Goal: Task Accomplishment & Management: Manage account settings

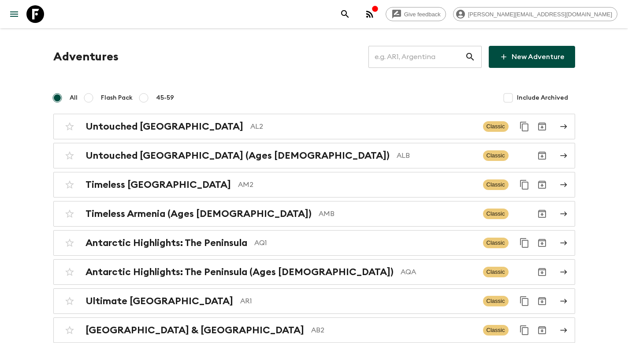
click at [445, 55] on input "text" at bounding box center [416, 56] width 96 height 25
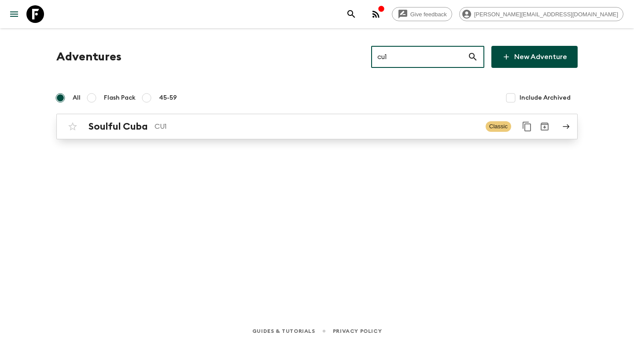
type input "cu1"
click at [310, 130] on p "CU1" at bounding box center [317, 126] width 324 height 11
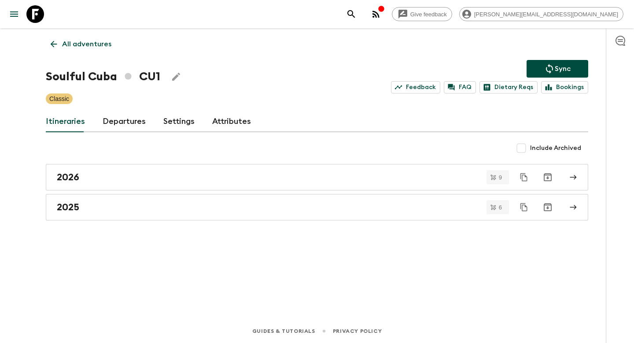
click at [111, 122] on link "Departures" at bounding box center [124, 121] width 43 height 21
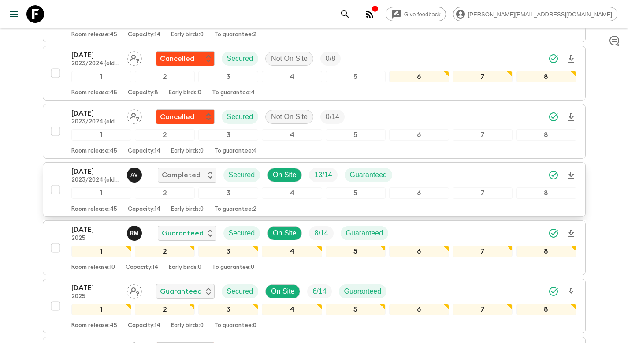
scroll to position [850, 0]
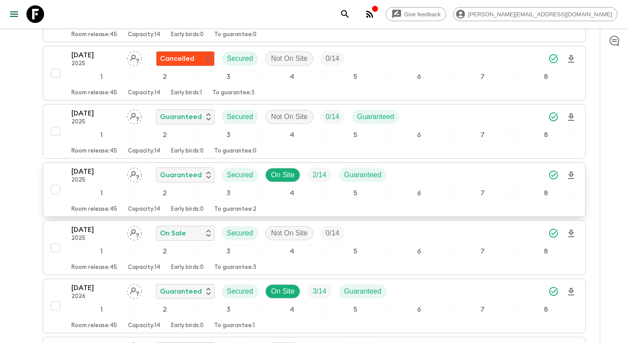
click at [421, 174] on div "[DATE] 2025 Guaranteed Secured On Site 2 / 14 Guaranteed" at bounding box center [323, 175] width 505 height 18
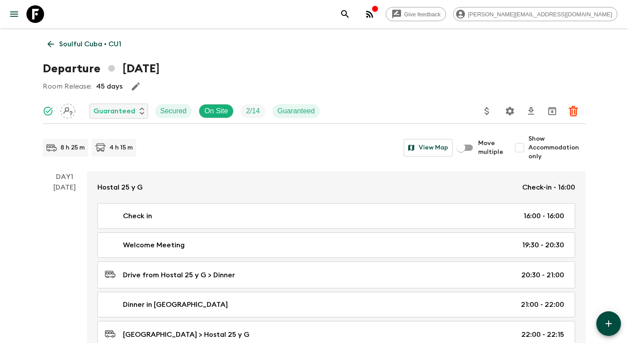
click at [489, 109] on icon "Update Price, Early Bird Discount and Costs" at bounding box center [486, 111] width 11 height 11
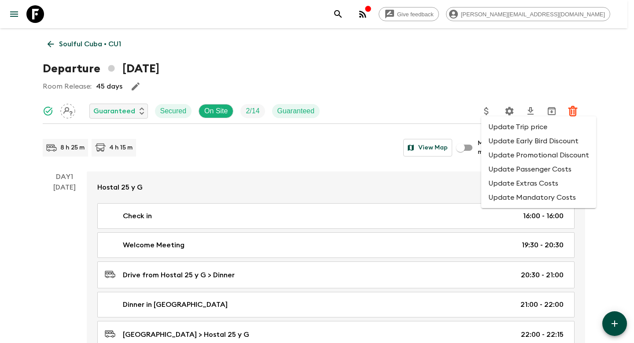
click at [501, 151] on li "Update Promotional Discount" at bounding box center [538, 155] width 115 height 14
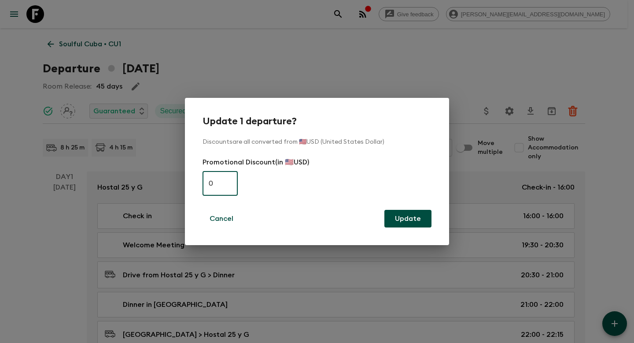
click at [229, 181] on input "0" at bounding box center [220, 183] width 35 height 25
type input "300"
click at [402, 215] on button "Update" at bounding box center [408, 219] width 47 height 18
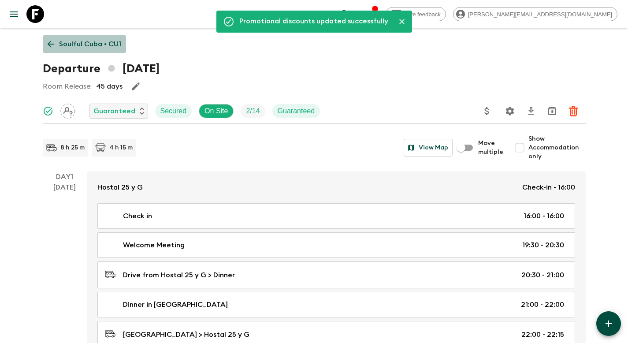
click at [106, 43] on p "Soulful Cuba • CU1" at bounding box center [90, 44] width 62 height 11
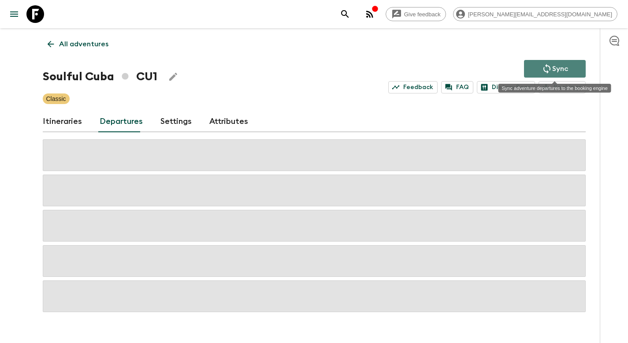
click at [545, 69] on icon "Sync adventure departures to the booking engine" at bounding box center [546, 68] width 11 height 11
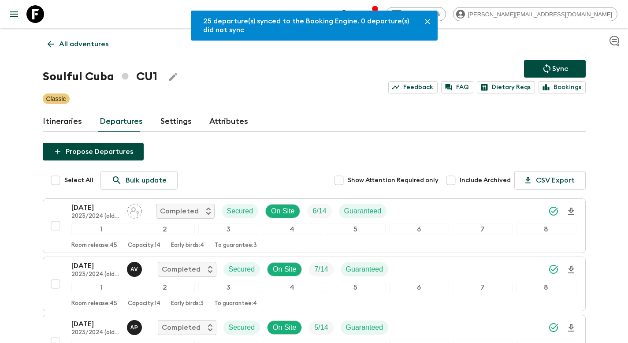
click at [87, 47] on p "All adventures" at bounding box center [83, 44] width 49 height 11
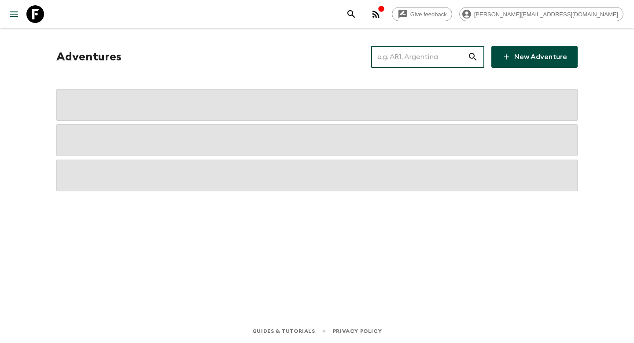
click at [415, 54] on input "text" at bounding box center [419, 56] width 96 height 25
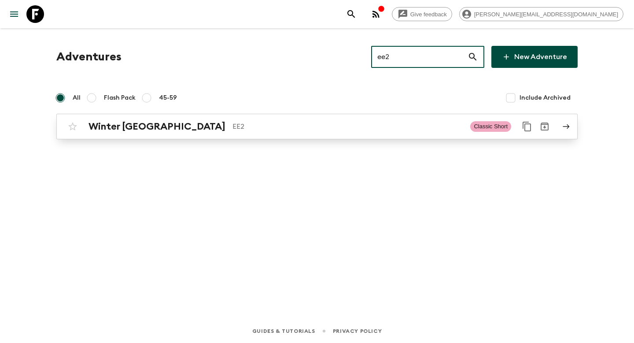
type input "ee2"
click at [307, 122] on p "EE2" at bounding box center [348, 126] width 231 height 11
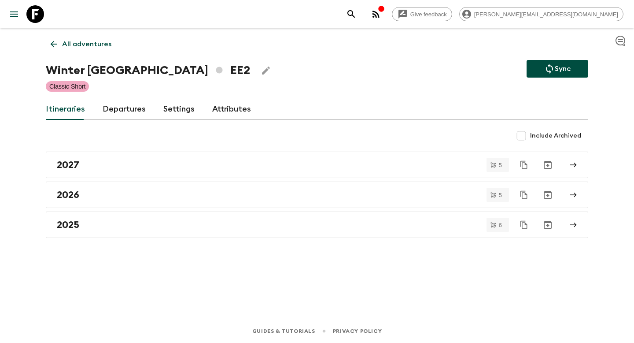
click at [128, 111] on link "Departures" at bounding box center [124, 109] width 43 height 21
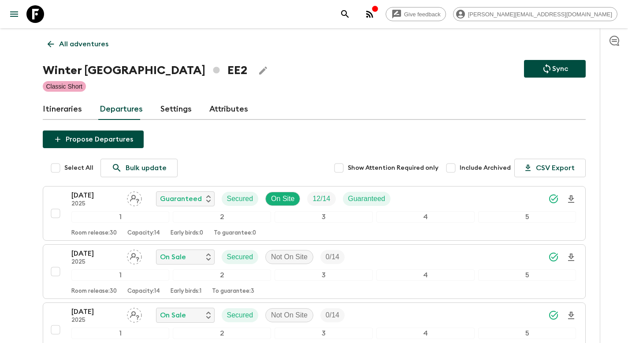
scroll to position [256, 0]
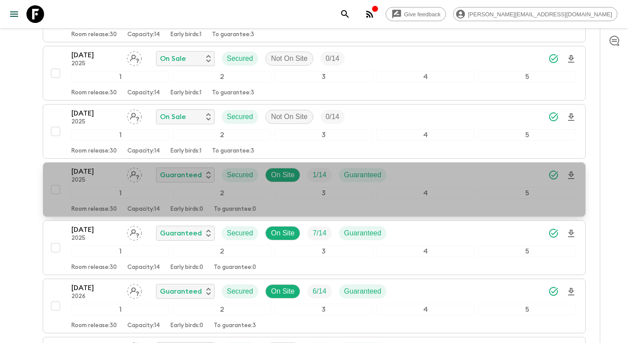
click at [460, 170] on div "[DATE] 2025 Guaranteed Secured On Site 1 / 14 Guaranteed" at bounding box center [323, 175] width 505 height 18
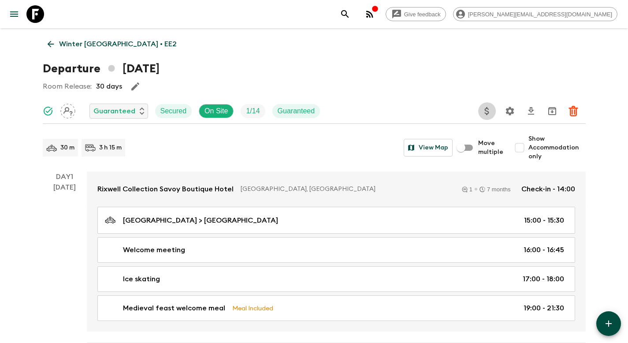
click at [482, 111] on icon "Update Price, Early Bird Discount and Costs" at bounding box center [486, 111] width 11 height 11
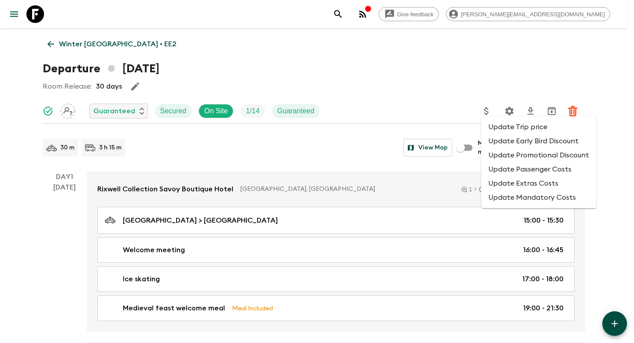
click at [507, 156] on li "Update Promotional Discount" at bounding box center [538, 155] width 115 height 14
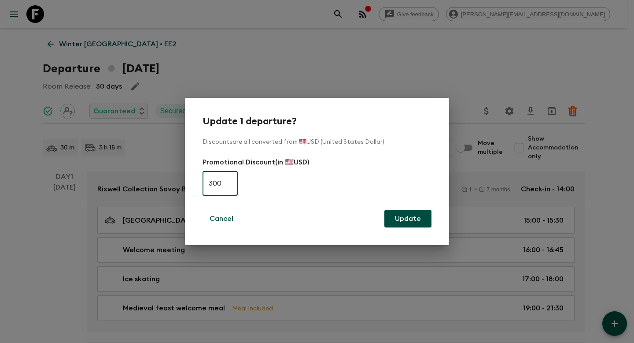
type input "300"
click at [410, 226] on button "Update" at bounding box center [408, 219] width 47 height 18
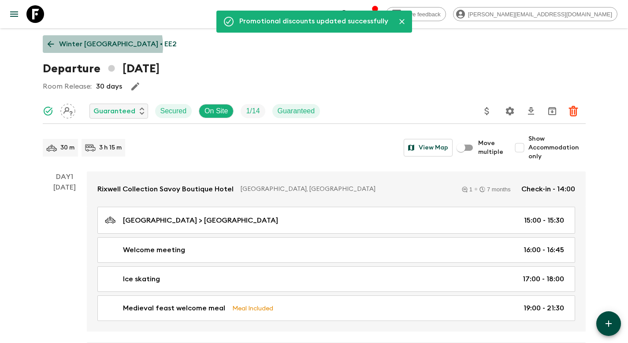
click at [102, 46] on p "Winter [GEOGRAPHIC_DATA] • EE2" at bounding box center [118, 44] width 118 height 11
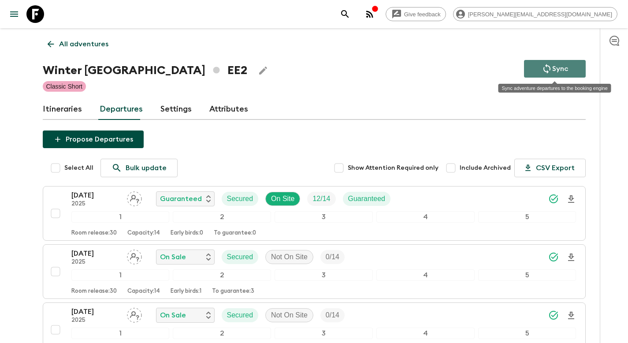
click at [561, 70] on p "Sync" at bounding box center [560, 68] width 16 height 11
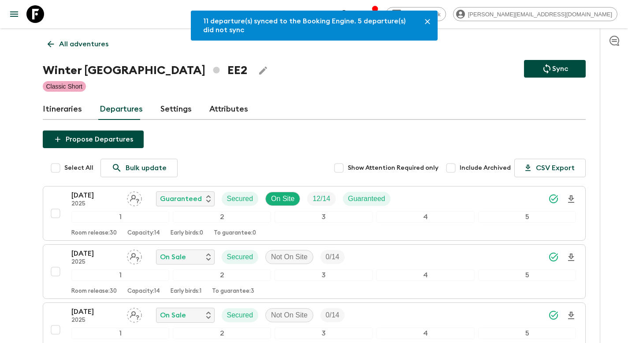
click at [69, 43] on p "All adventures" at bounding box center [83, 44] width 49 height 11
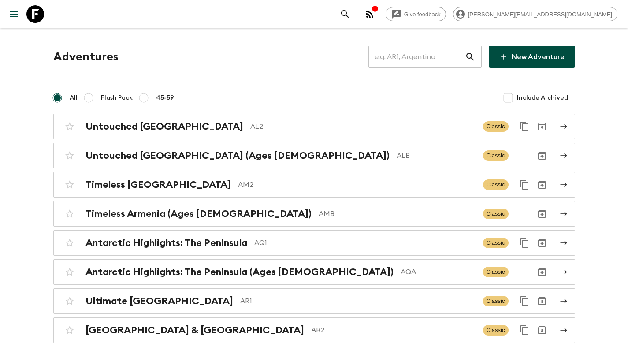
click at [409, 63] on input "text" at bounding box center [416, 56] width 96 height 25
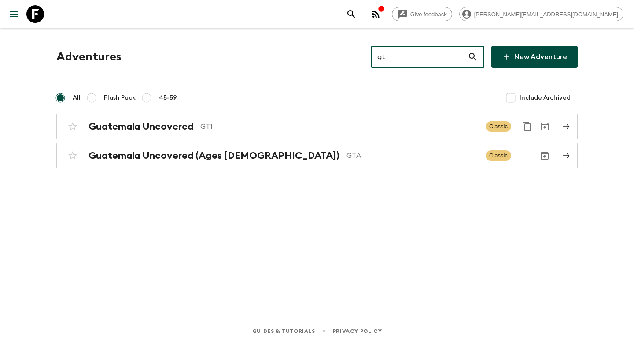
type input "gt1"
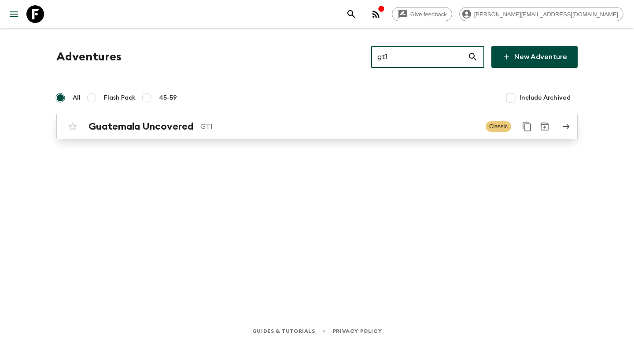
click at [251, 131] on p "GT1" at bounding box center [339, 126] width 278 height 11
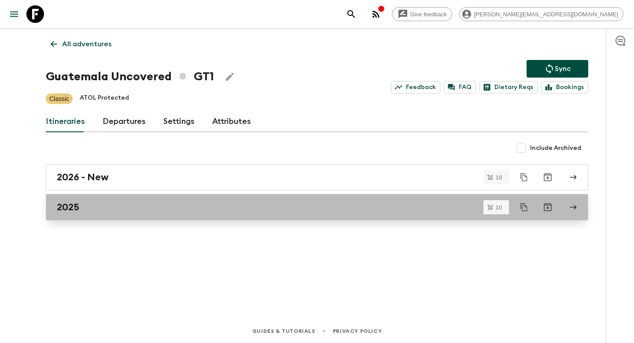
click at [180, 207] on div "2025" at bounding box center [309, 206] width 504 height 11
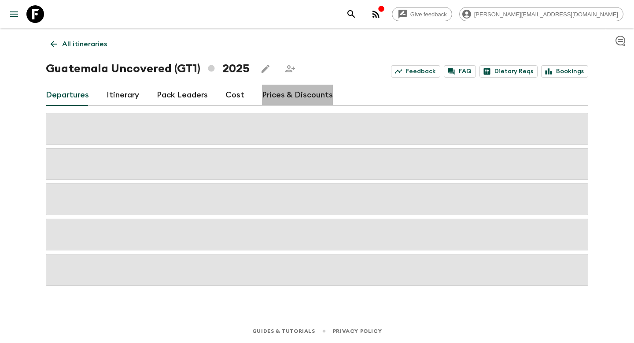
click at [294, 96] on link "Prices & Discounts" at bounding box center [297, 95] width 71 height 21
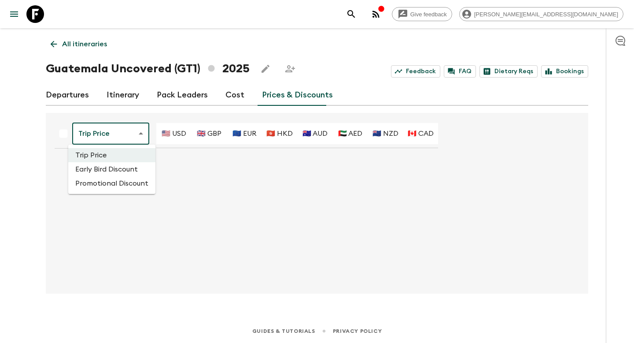
drag, startPoint x: 130, startPoint y: 137, endPoint x: 124, endPoint y: 149, distance: 13.4
click at [130, 137] on body "Give feedback [PERSON_NAME][EMAIL_ADDRESS][DOMAIN_NAME] All itineraries Guatema…" at bounding box center [317, 171] width 634 height 343
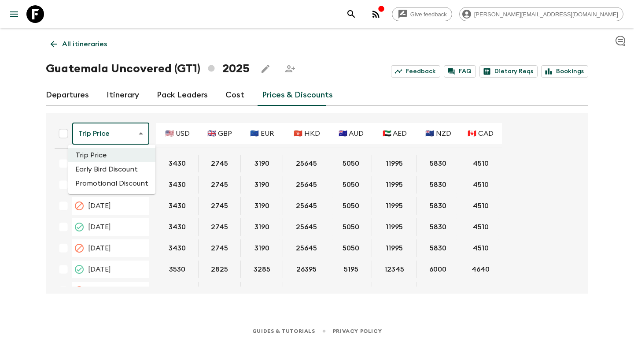
click at [117, 181] on li "Promotional Discount" at bounding box center [111, 183] width 87 height 14
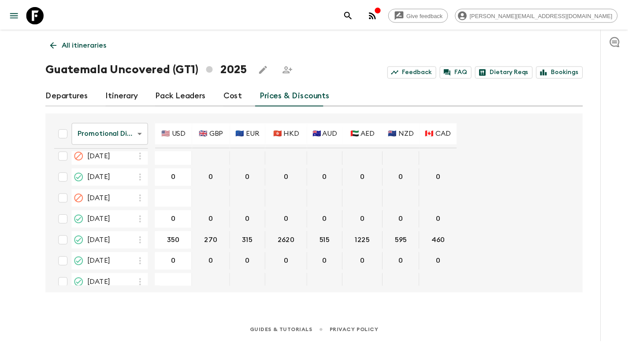
scroll to position [312, 0]
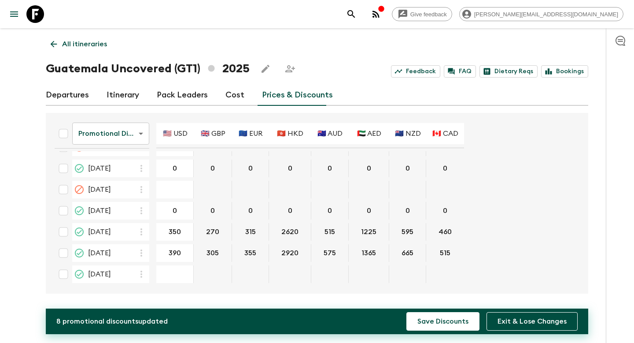
type input "390"
click at [466, 325] on button "Save Discounts" at bounding box center [443, 321] width 73 height 18
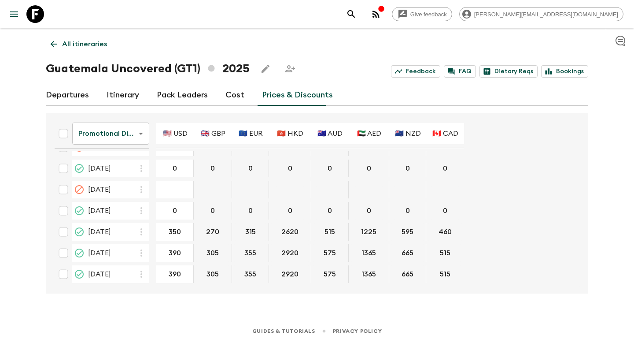
click at [86, 42] on p "All itineraries" at bounding box center [84, 44] width 45 height 11
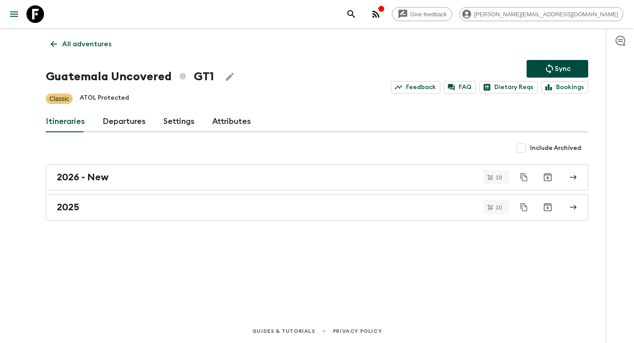
click at [549, 67] on icon "Sync adventure departures to the booking engine" at bounding box center [549, 69] width 7 height 10
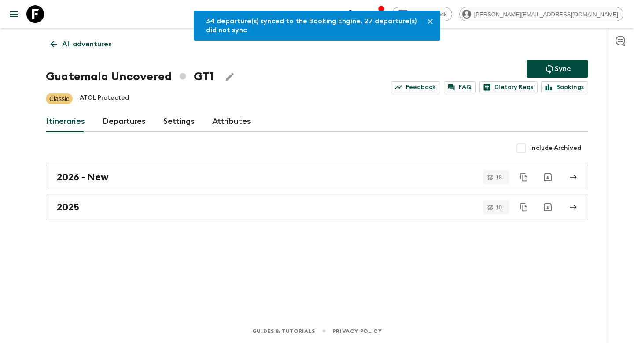
click at [99, 46] on p "All adventures" at bounding box center [86, 44] width 49 height 11
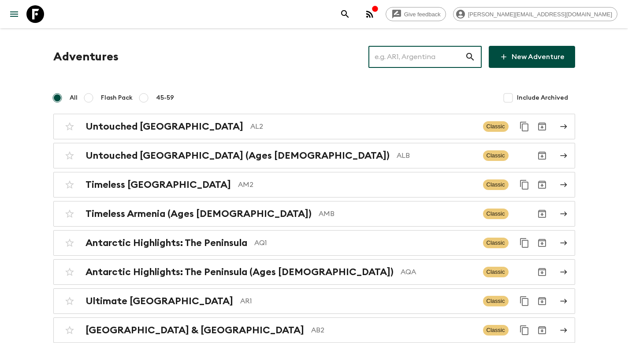
click at [419, 59] on input "text" at bounding box center [416, 56] width 96 height 25
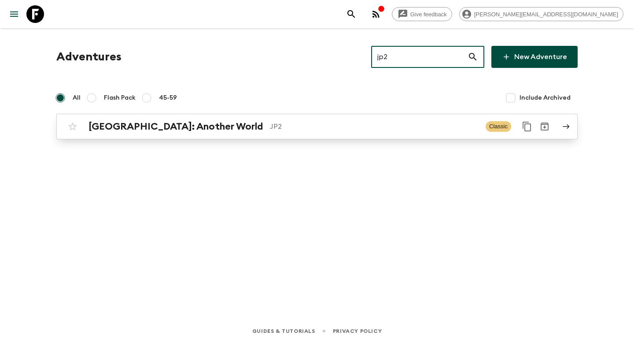
type input "jp2"
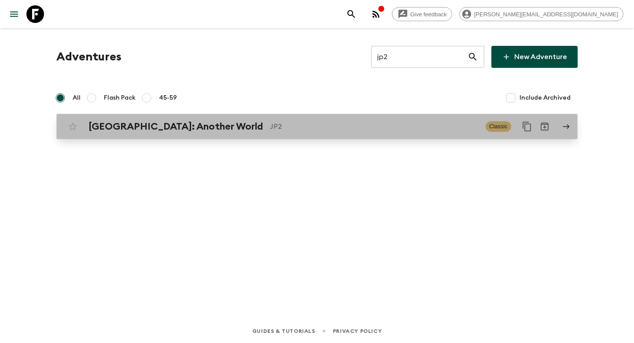
click at [333, 130] on p "JP2" at bounding box center [374, 126] width 209 height 11
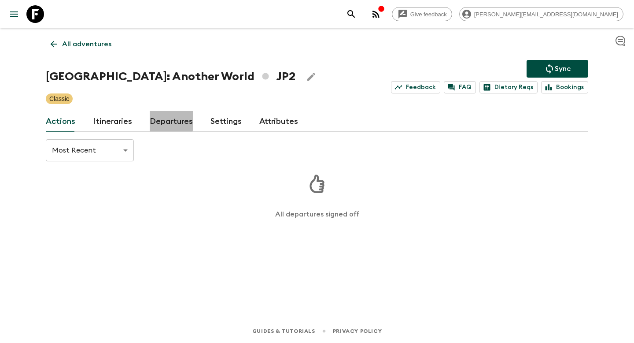
click at [159, 118] on link "Departures" at bounding box center [171, 121] width 43 height 21
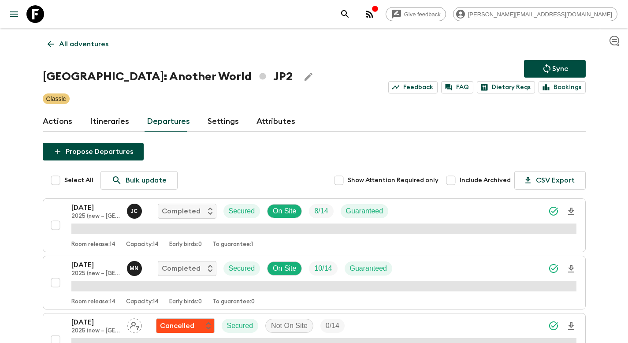
scroll to position [1010, 0]
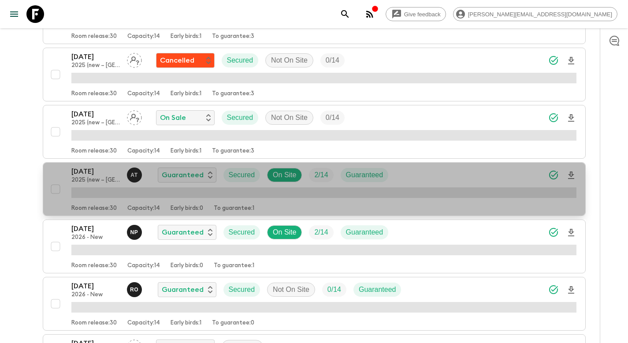
click at [433, 176] on div "[DATE] 2025 (new – Nara) A T Guaranteed Secured On Site 2 / 14 Guaranteed" at bounding box center [323, 175] width 505 height 18
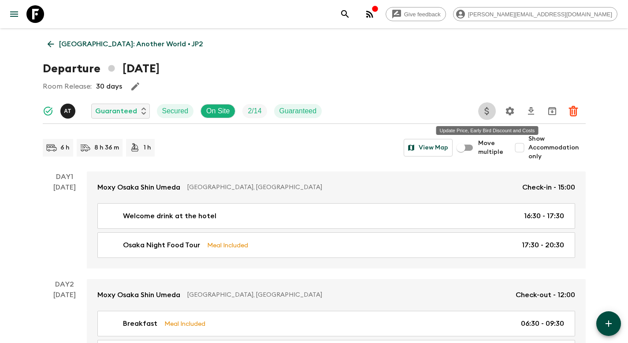
click at [483, 108] on icon "Update Price, Early Bird Discount and Costs" at bounding box center [486, 111] width 11 height 11
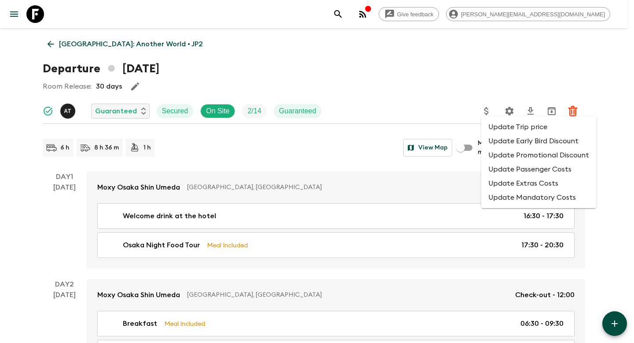
click at [492, 152] on li "Update Promotional Discount" at bounding box center [538, 155] width 115 height 14
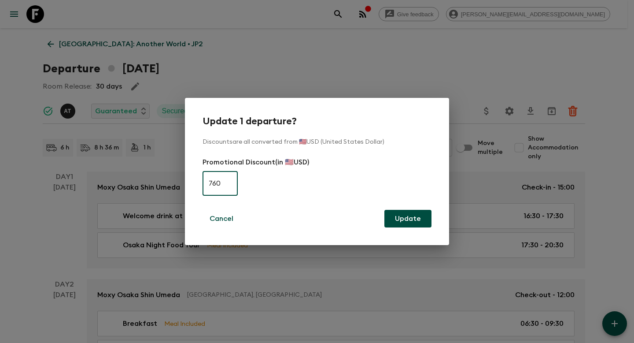
type input "760"
click at [419, 222] on button "Update" at bounding box center [408, 219] width 47 height 18
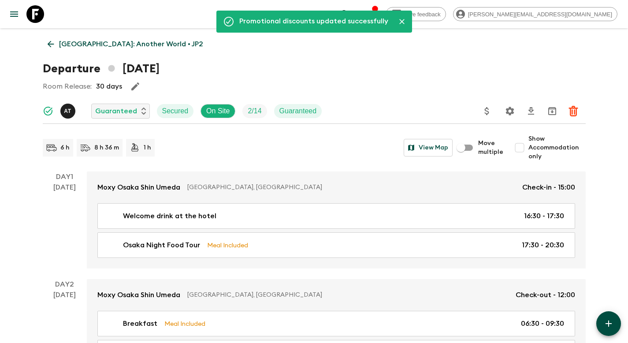
click at [115, 48] on p "[GEOGRAPHIC_DATA]: Another World • JP2" at bounding box center [131, 44] width 144 height 11
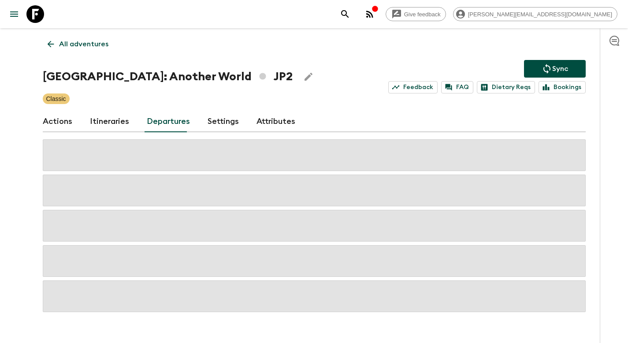
click at [543, 68] on icon "Sync adventure departures to the booking engine" at bounding box center [546, 69] width 7 height 10
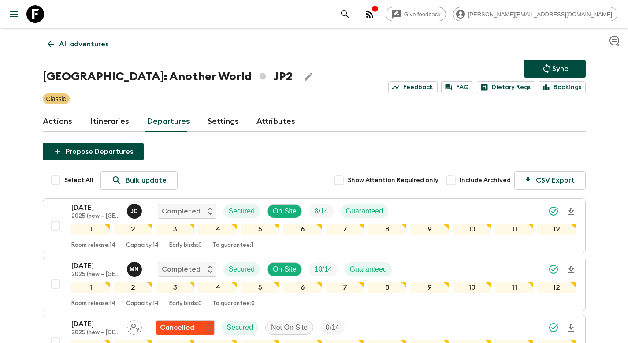
scroll to position [1024, 0]
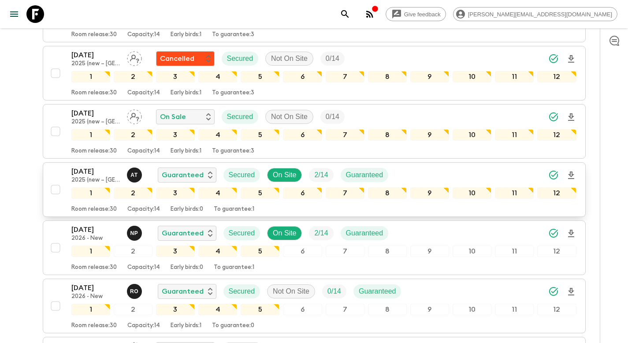
click at [413, 172] on div "[DATE] 2025 (new – Nara) A T Guaranteed Secured On Site 2 / 14 Guaranteed" at bounding box center [323, 175] width 505 height 18
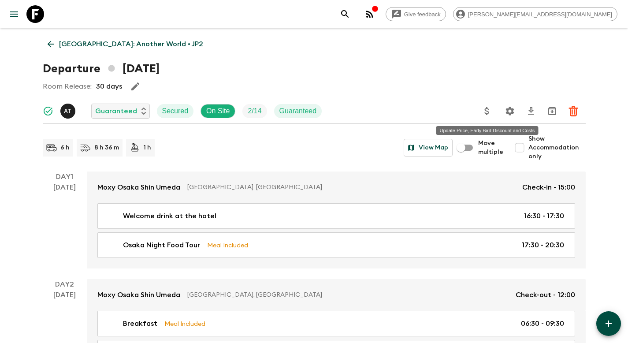
click at [487, 112] on icon "Update Price, Early Bird Discount and Costs" at bounding box center [486, 111] width 11 height 11
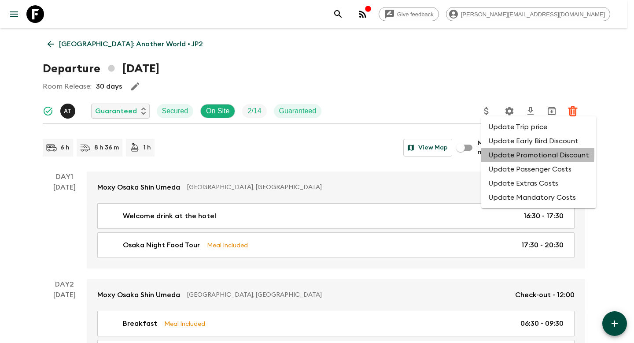
click at [505, 154] on li "Update Promotional Discount" at bounding box center [538, 155] width 115 height 14
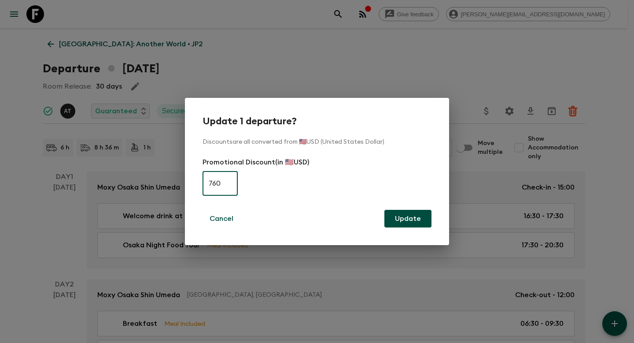
click at [370, 82] on div "Update 1 departure? Discounts are all converted from 🇺🇸USD (United States Dolla…" at bounding box center [317, 171] width 634 height 343
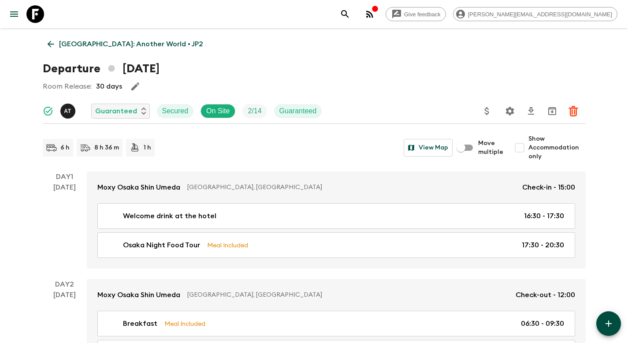
click at [75, 42] on p "[GEOGRAPHIC_DATA]: Another World • JP2" at bounding box center [131, 44] width 144 height 11
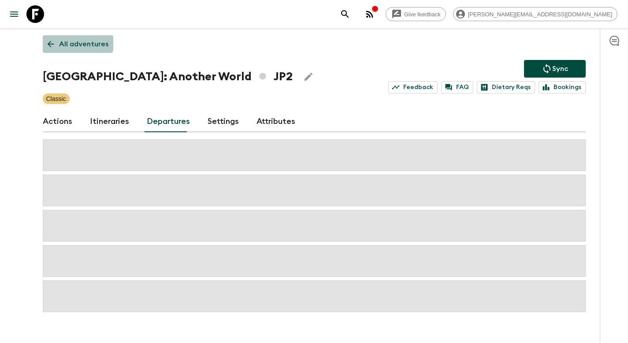
click at [71, 37] on link "All adventures" at bounding box center [78, 44] width 70 height 18
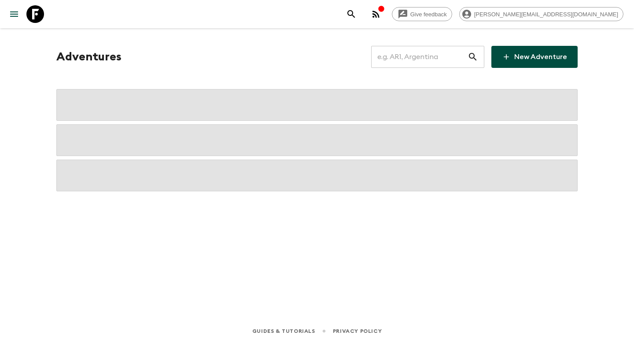
click at [444, 60] on input "text" at bounding box center [419, 56] width 96 height 25
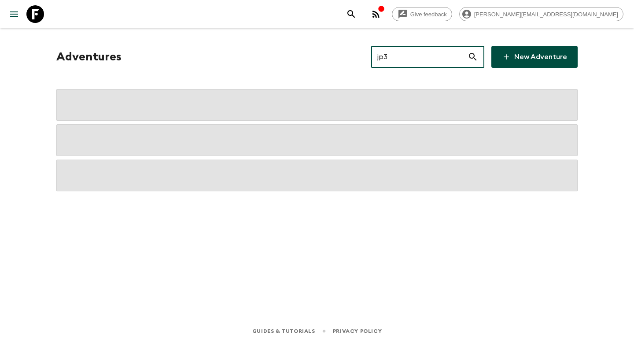
type input "jp3"
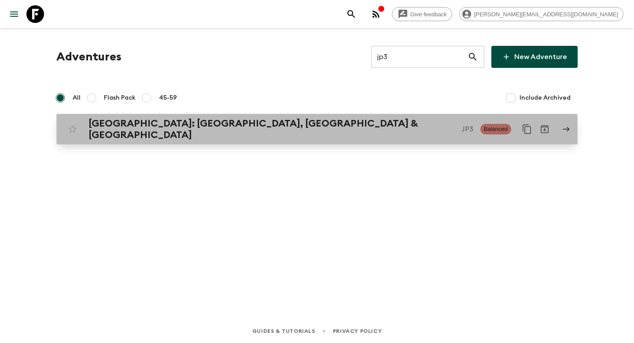
click at [462, 124] on p "JP3" at bounding box center [468, 129] width 12 height 11
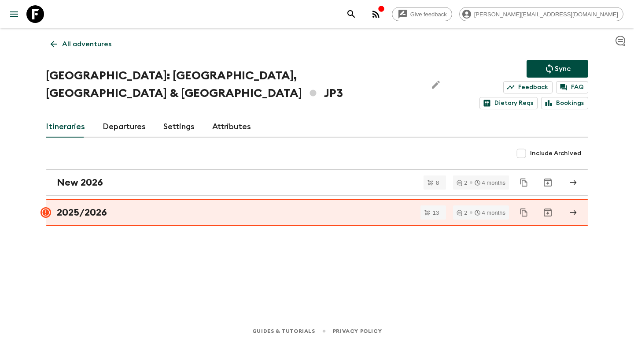
click at [118, 116] on link "Departures" at bounding box center [124, 126] width 43 height 21
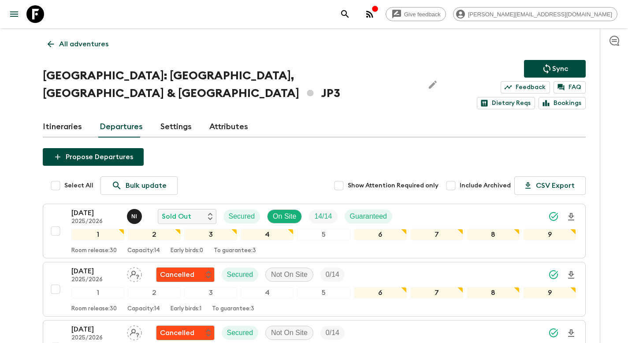
scroll to position [258, 0]
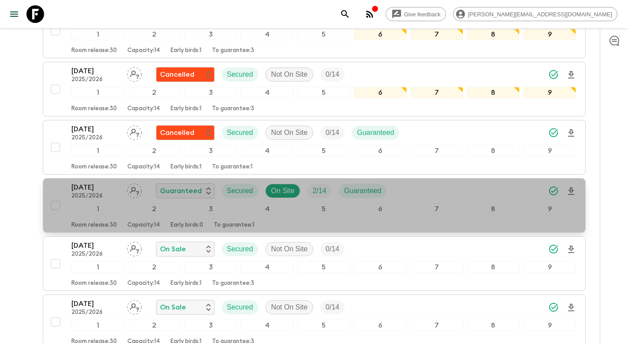
click at [427, 182] on div "[DATE] 2025/2026 Guaranteed Secured On Site 2 / 14 Guaranteed" at bounding box center [323, 191] width 505 height 18
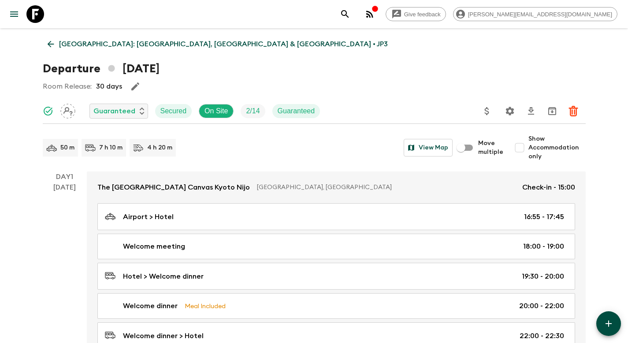
click at [489, 109] on icon "Update Price, Early Bird Discount and Costs" at bounding box center [486, 111] width 11 height 11
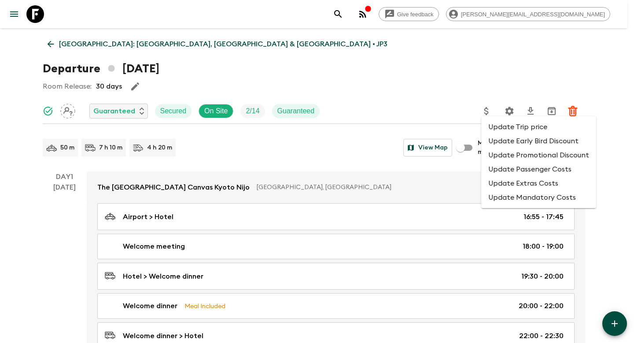
click at [498, 153] on li "Update Promotional Discount" at bounding box center [538, 155] width 115 height 14
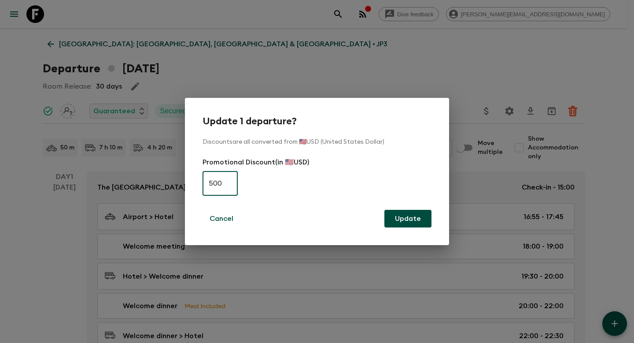
type input "500"
click at [410, 219] on button "Update" at bounding box center [408, 219] width 47 height 18
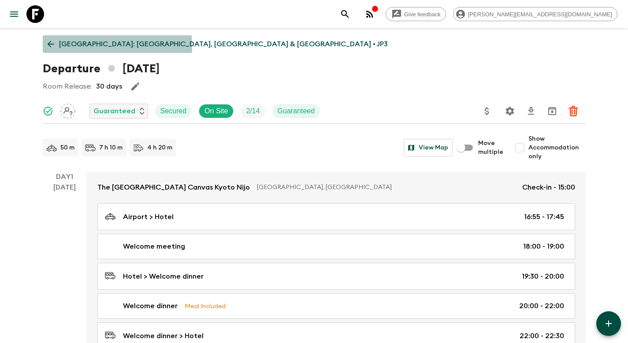
click at [110, 45] on p "[GEOGRAPHIC_DATA]: [GEOGRAPHIC_DATA], [GEOGRAPHIC_DATA] & [GEOGRAPHIC_DATA] • J…" at bounding box center [223, 44] width 329 height 11
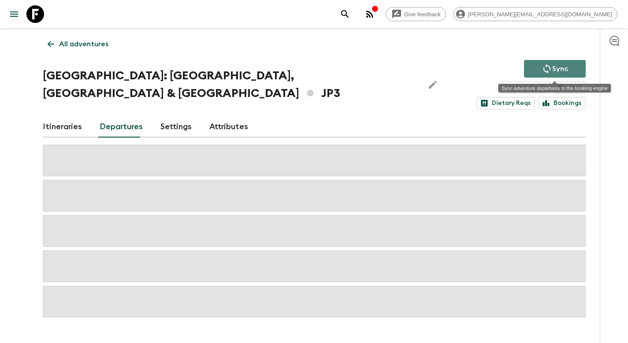
click at [557, 68] on p "Sync" at bounding box center [560, 68] width 16 height 11
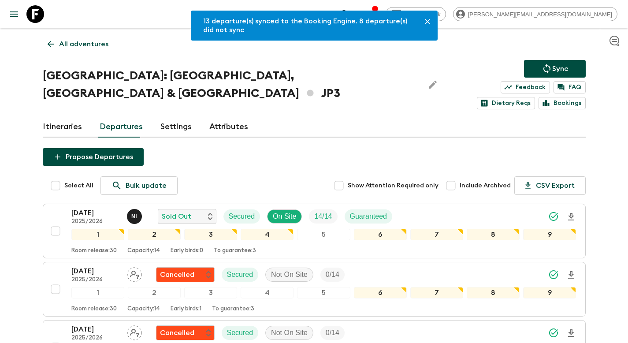
click at [89, 43] on p "All adventures" at bounding box center [83, 44] width 49 height 11
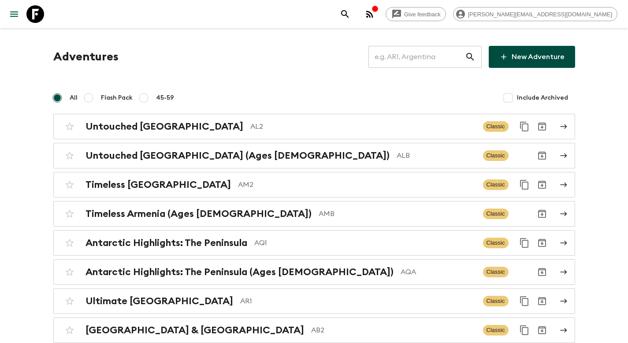
click at [411, 63] on input "text" at bounding box center [416, 56] width 96 height 25
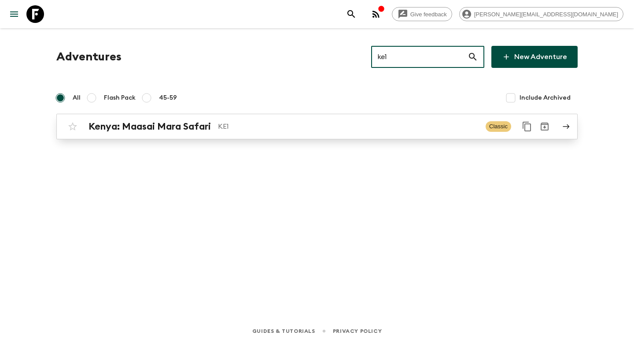
type input "ke1"
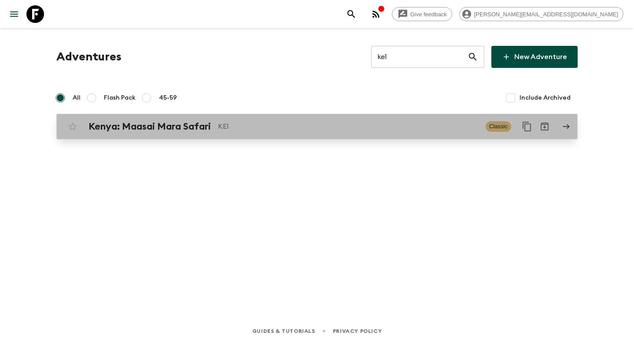
click at [348, 124] on p "KE1" at bounding box center [348, 126] width 261 height 11
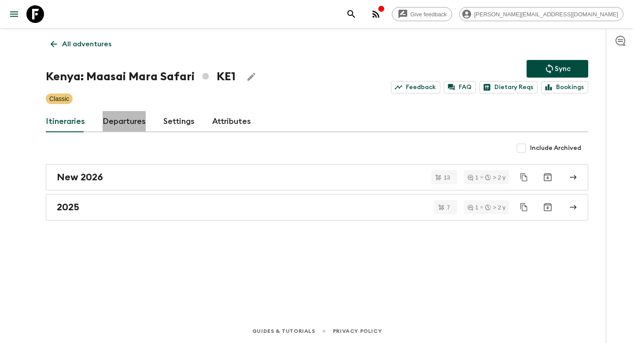
click at [122, 121] on link "Departures" at bounding box center [124, 121] width 43 height 21
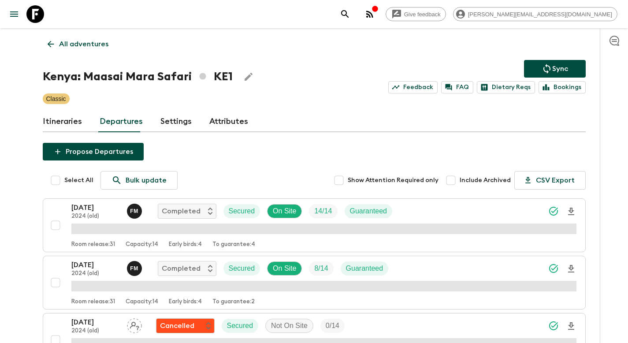
scroll to position [1410, 0]
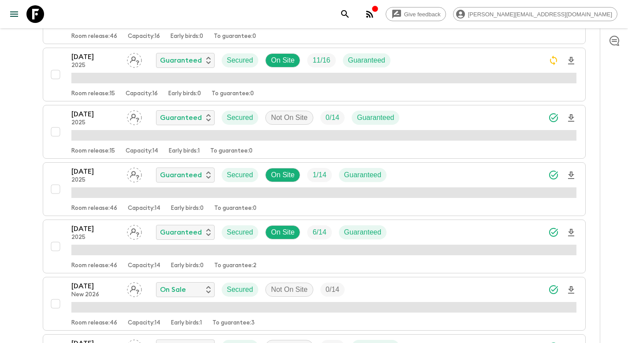
click at [452, 172] on div "[DATE] 2025 Guaranteed Secured On Site 1 / 14 Guaranteed" at bounding box center [323, 175] width 505 height 18
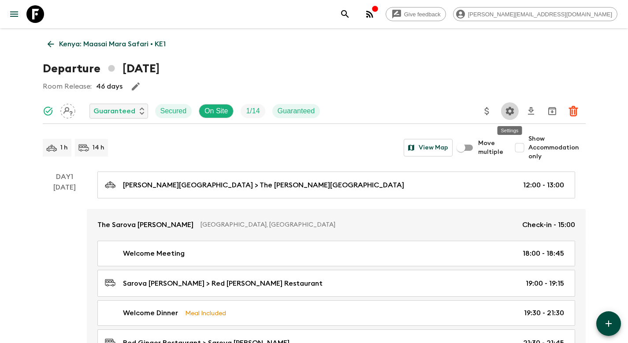
click at [513, 111] on icon "Settings" at bounding box center [509, 111] width 11 height 11
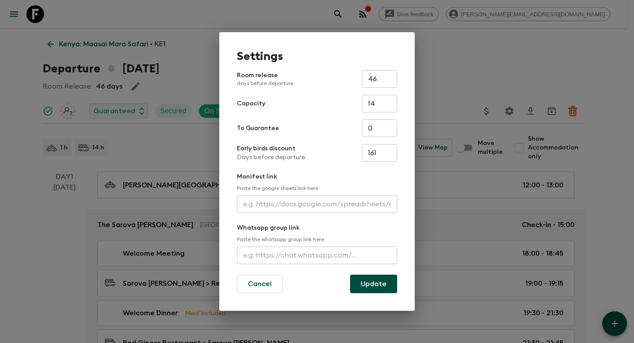
click at [491, 111] on div "Settings Room release days before departure 46 ​ Capacity 14 ​ To Guarantee 0 ​…" at bounding box center [317, 171] width 634 height 343
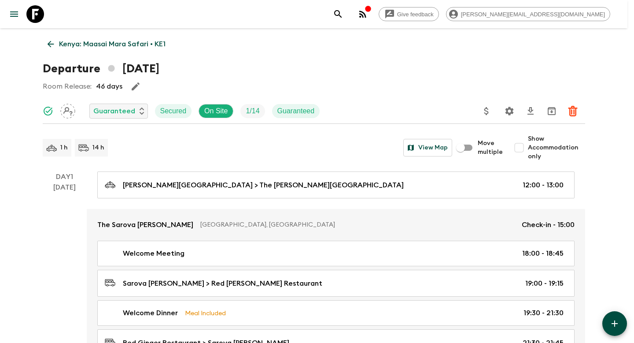
click at [486, 111] on icon "Update Price, Early Bird Discount and Costs" at bounding box center [486, 111] width 4 height 8
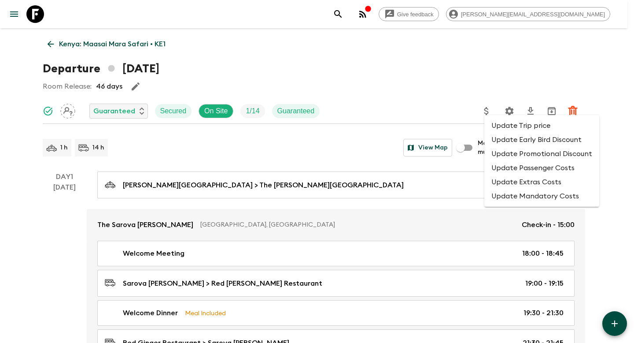
click at [499, 155] on li "Update Promotional Discount" at bounding box center [541, 154] width 115 height 14
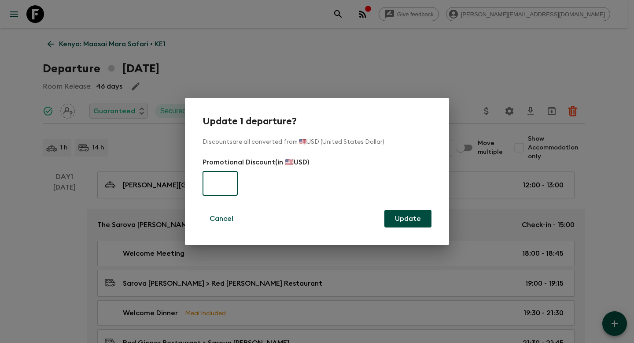
click at [213, 187] on input "text" at bounding box center [220, 183] width 35 height 25
type input "530"
click at [410, 220] on button "Update" at bounding box center [408, 219] width 47 height 18
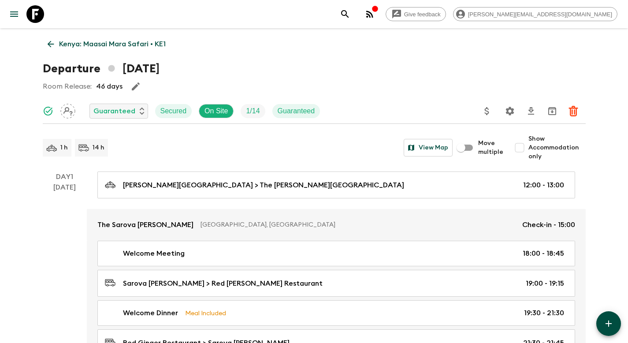
click at [129, 44] on p "Kenya: Maasai Mara Safari • KE1" at bounding box center [112, 44] width 107 height 11
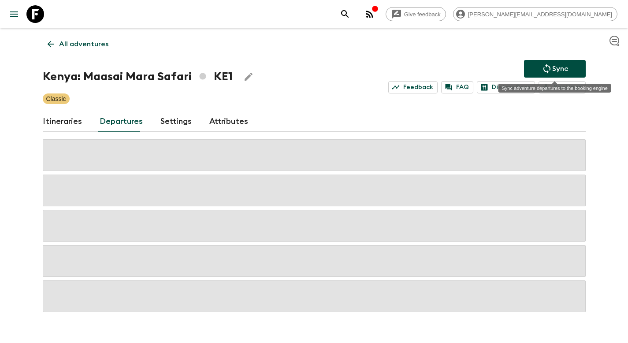
click at [565, 65] on p "Sync" at bounding box center [560, 68] width 16 height 11
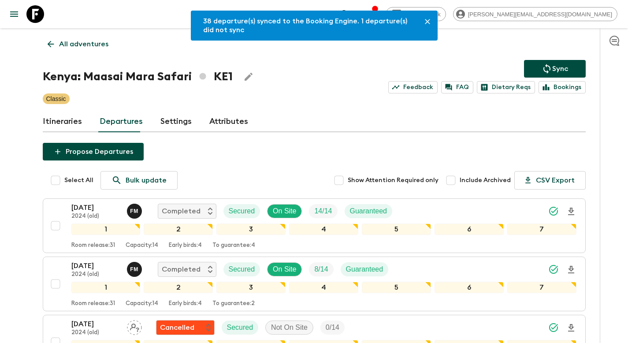
click at [96, 51] on link "All adventures" at bounding box center [78, 44] width 70 height 18
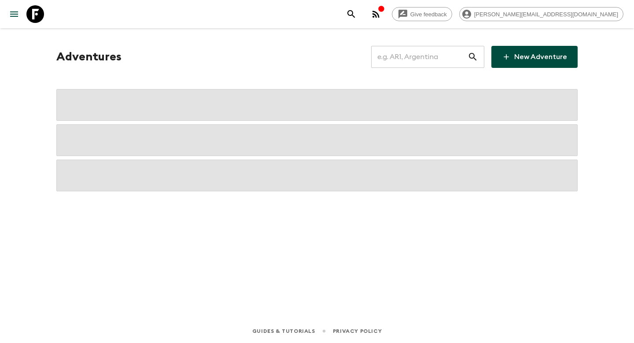
click at [402, 60] on input "text" at bounding box center [419, 56] width 96 height 25
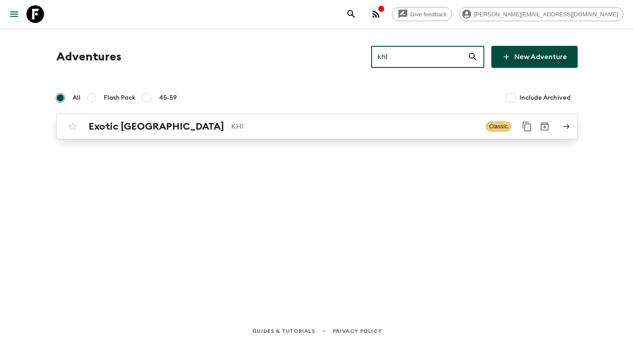
type input "kh1"
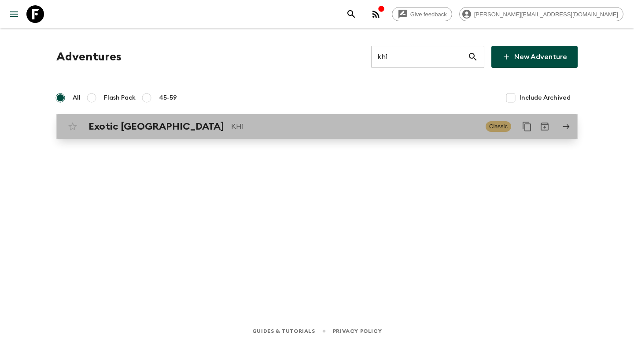
click at [298, 127] on p "KH1" at bounding box center [355, 126] width 248 height 11
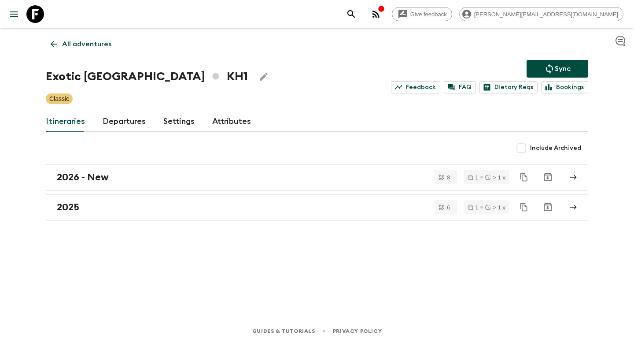
click at [124, 123] on link "Departures" at bounding box center [124, 121] width 43 height 21
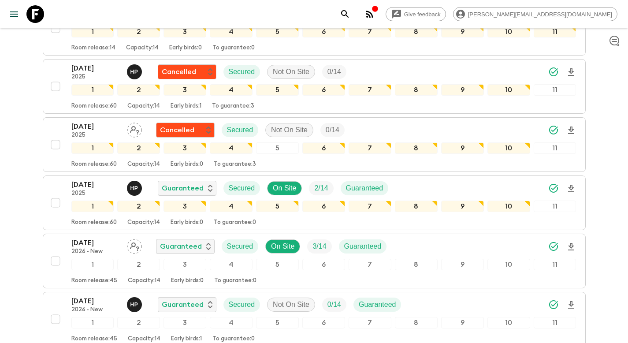
scroll to position [908, 0]
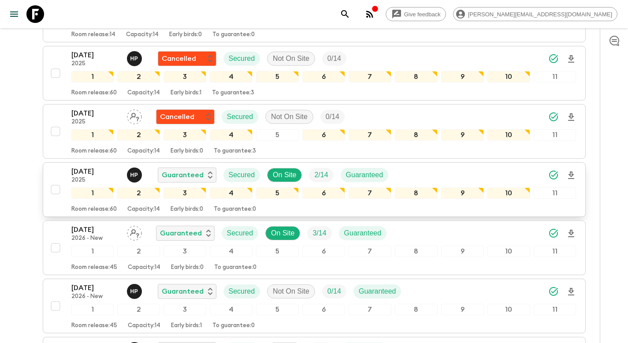
click at [450, 176] on div "[DATE] 2025 H P Guaranteed Secured On Site 2 / 14 Guaranteed" at bounding box center [323, 175] width 505 height 18
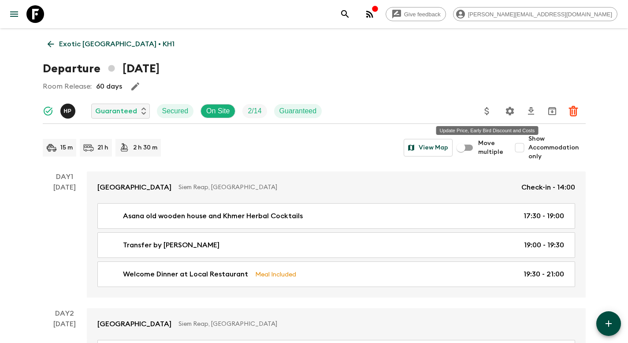
click at [485, 113] on icon "Update Price, Early Bird Discount and Costs" at bounding box center [486, 111] width 4 height 8
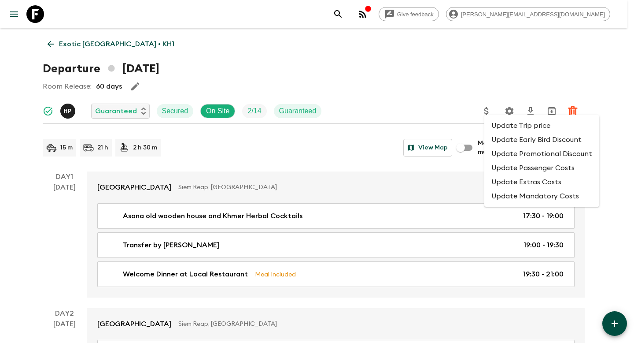
click at [498, 152] on li "Update Promotional Discount" at bounding box center [541, 154] width 115 height 14
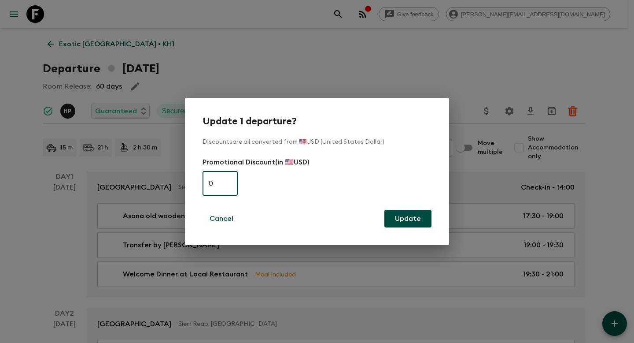
paste input "36"
type input "360"
click at [406, 218] on button "Update" at bounding box center [408, 219] width 47 height 18
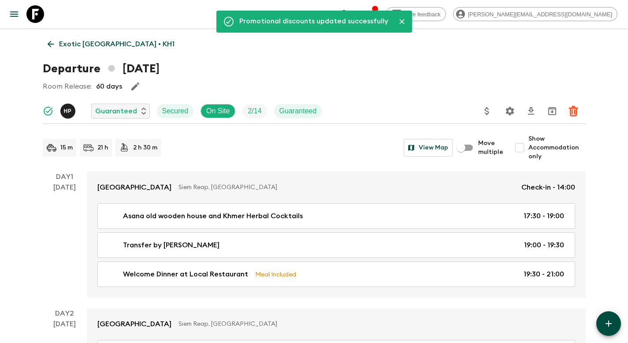
click at [100, 44] on p "Exotic [GEOGRAPHIC_DATA] • KH1" at bounding box center [116, 44] width 115 height 11
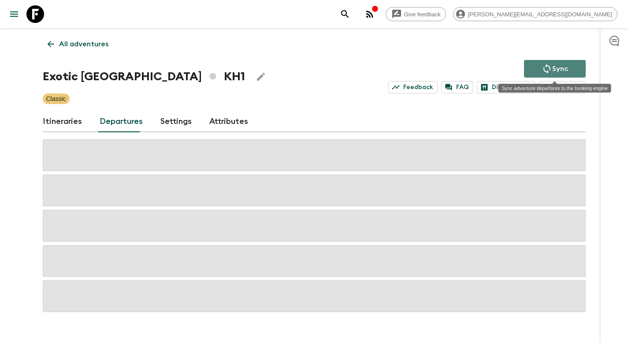
click at [558, 65] on p "Sync" at bounding box center [560, 68] width 16 height 11
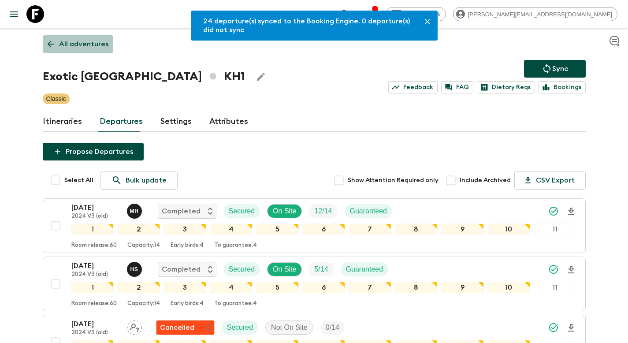
click at [75, 48] on p "All adventures" at bounding box center [83, 44] width 49 height 11
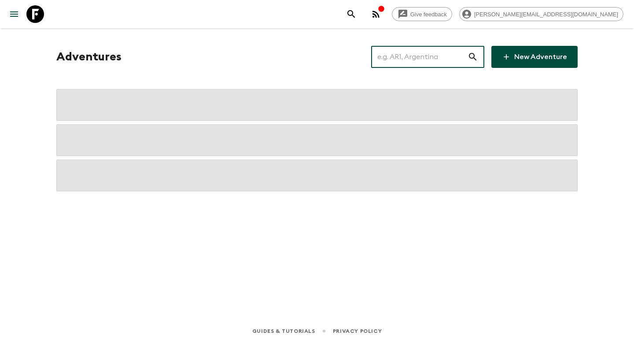
click at [431, 61] on input "text" at bounding box center [419, 56] width 96 height 25
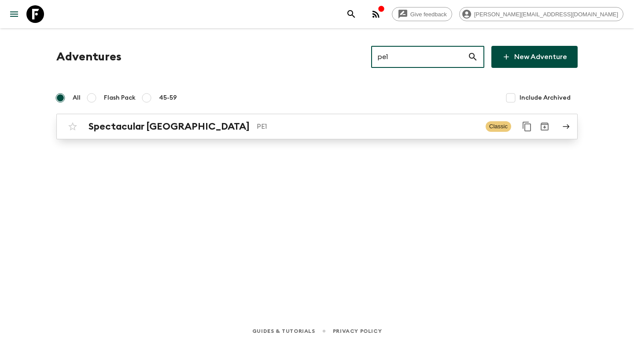
type input "pe1"
click at [257, 131] on p "PE1" at bounding box center [368, 126] width 222 height 11
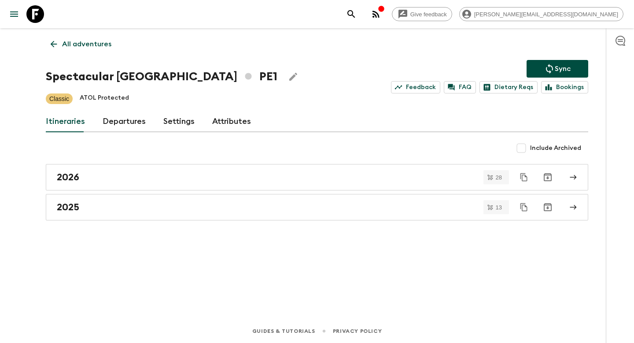
click at [121, 120] on link "Departures" at bounding box center [124, 121] width 43 height 21
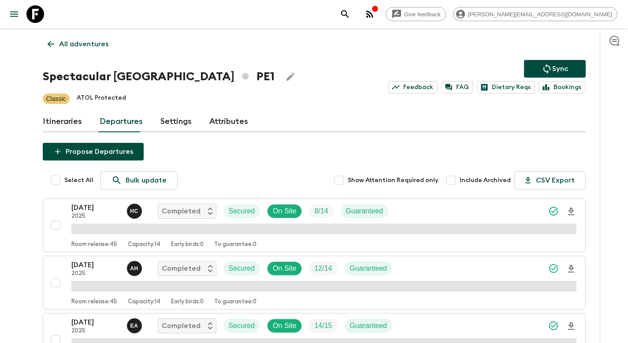
scroll to position [666, 0]
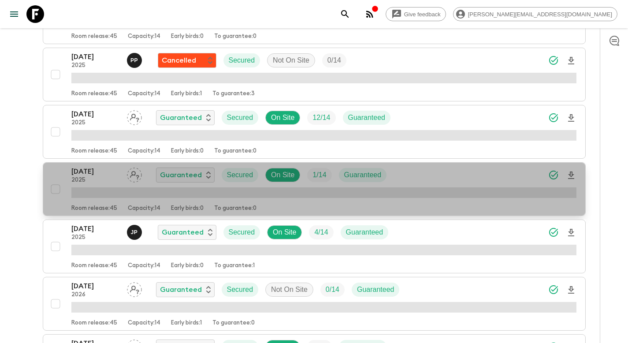
click at [421, 174] on div "[DATE] 2025 Guaranteed Secured On Site 1 / 14 Guaranteed" at bounding box center [323, 175] width 505 height 18
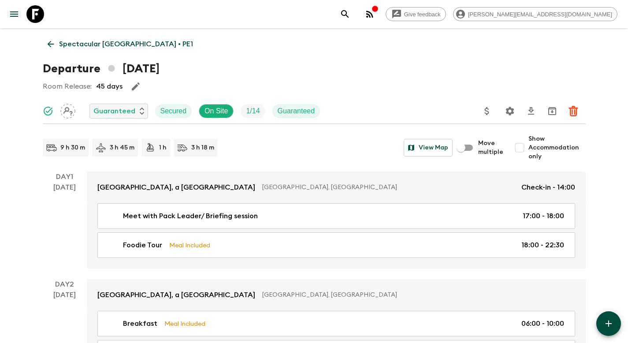
click at [484, 112] on icon "Update Price, Early Bird Discount and Costs" at bounding box center [486, 111] width 11 height 11
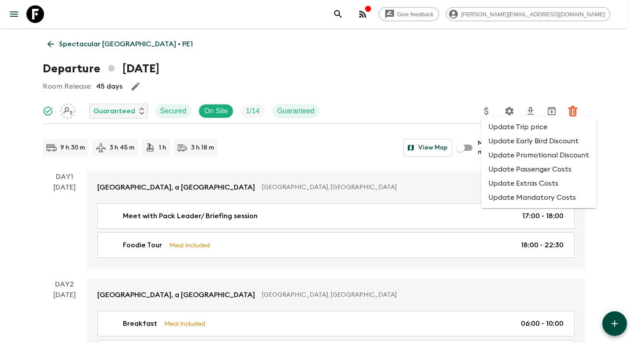
click at [498, 155] on li "Update Promotional Discount" at bounding box center [538, 155] width 115 height 14
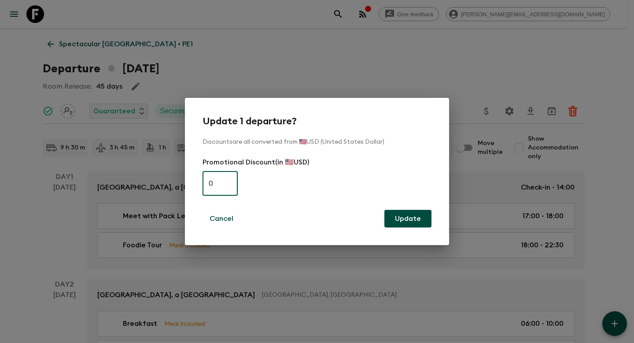
paste input "52"
type input "520"
drag, startPoint x: 403, startPoint y: 216, endPoint x: 399, endPoint y: 216, distance: 4.4
click at [403, 216] on button "Update" at bounding box center [408, 219] width 47 height 18
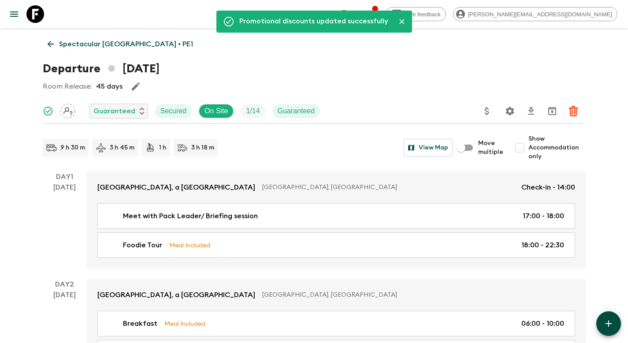
click at [113, 46] on p "Spectacular [GEOGRAPHIC_DATA] • PE1" at bounding box center [126, 44] width 134 height 11
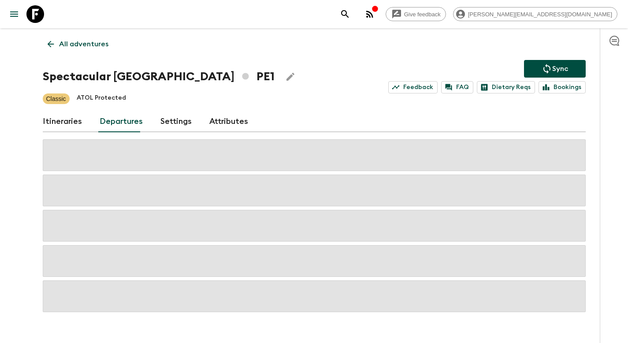
click at [546, 67] on icon "Sync adventure departures to the booking engine" at bounding box center [546, 68] width 11 height 11
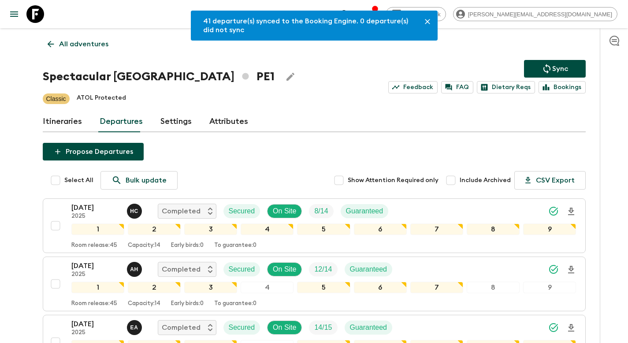
click at [83, 43] on p "All adventures" at bounding box center [83, 44] width 49 height 11
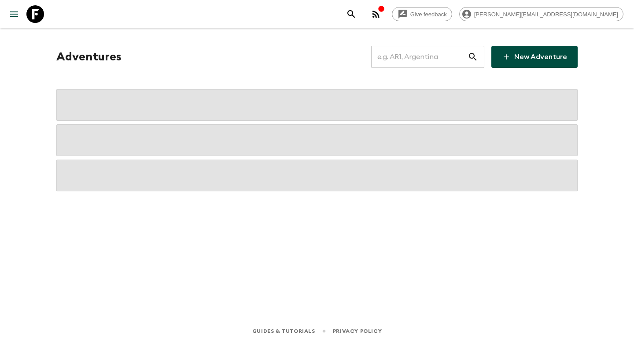
click at [419, 59] on input "text" at bounding box center [419, 56] width 96 height 25
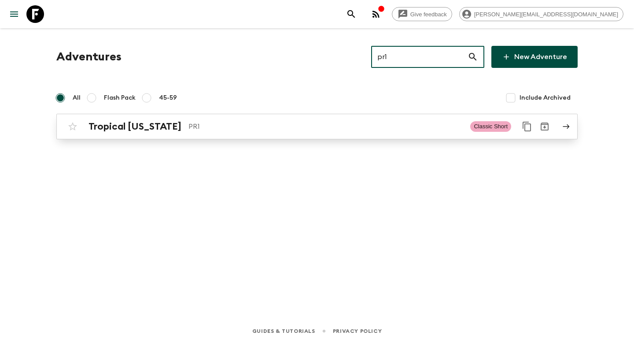
type input "pr1"
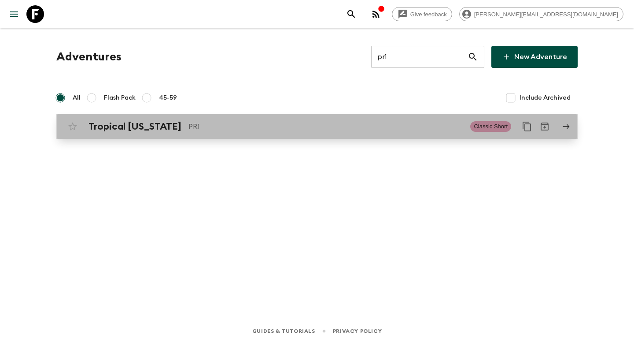
click at [262, 130] on p "PR1" at bounding box center [326, 126] width 275 height 11
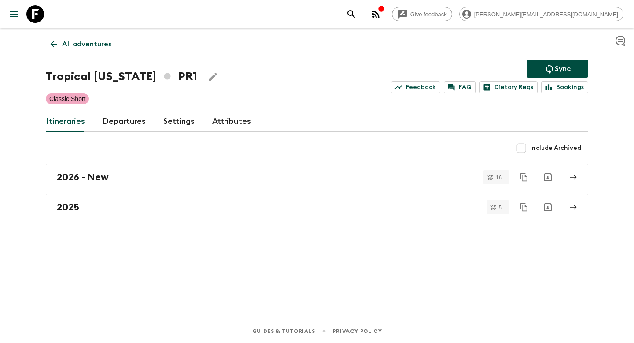
click at [118, 121] on link "Departures" at bounding box center [124, 121] width 43 height 21
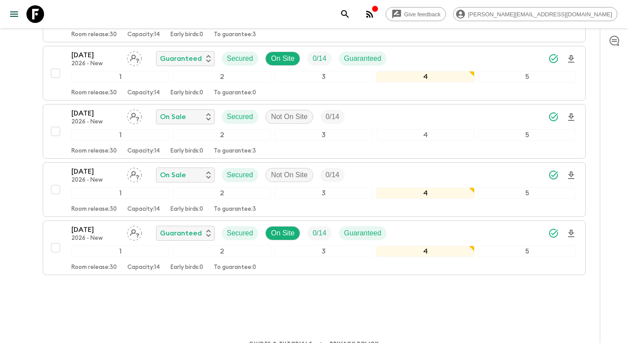
scroll to position [559, 0]
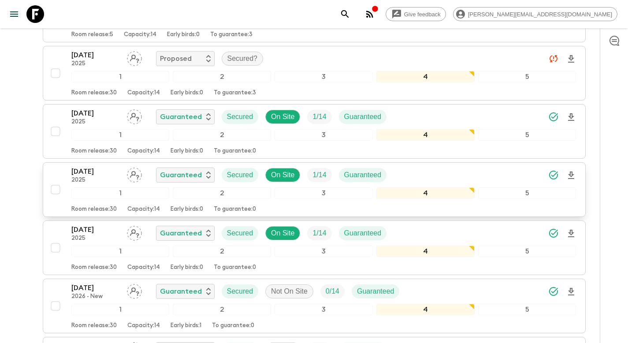
click at [491, 177] on div "[DATE] 2025 Guaranteed Secured On Site 1 / 14 Guaranteed" at bounding box center [323, 175] width 505 height 18
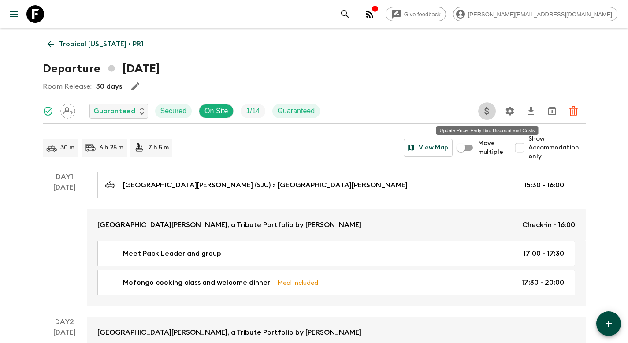
click at [490, 112] on icon "Update Price, Early Bird Discount and Costs" at bounding box center [486, 111] width 11 height 11
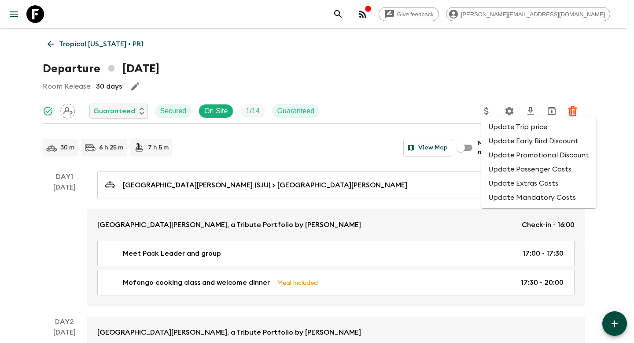
click at [500, 152] on li "Update Promotional Discount" at bounding box center [538, 155] width 115 height 14
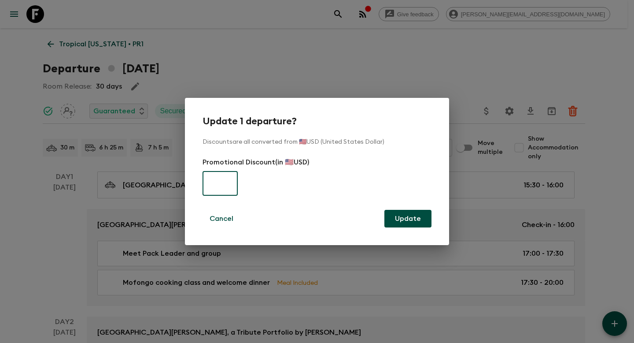
paste input "350"
type input "350"
click at [399, 221] on button "Update" at bounding box center [408, 219] width 47 height 18
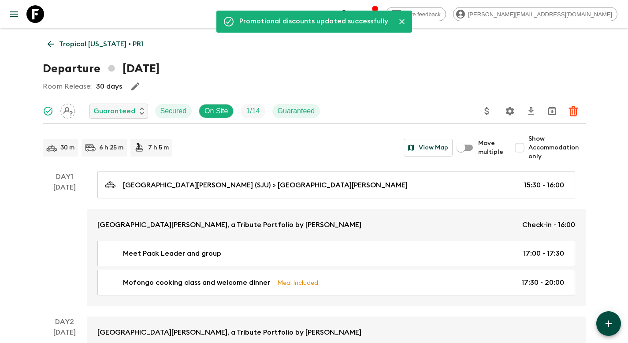
click at [107, 45] on p "Tropical [US_STATE] • PR1" at bounding box center [101, 44] width 85 height 11
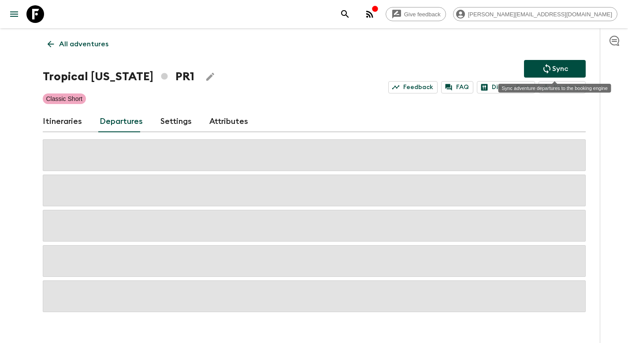
click at [536, 70] on button "Sync" at bounding box center [555, 69] width 62 height 18
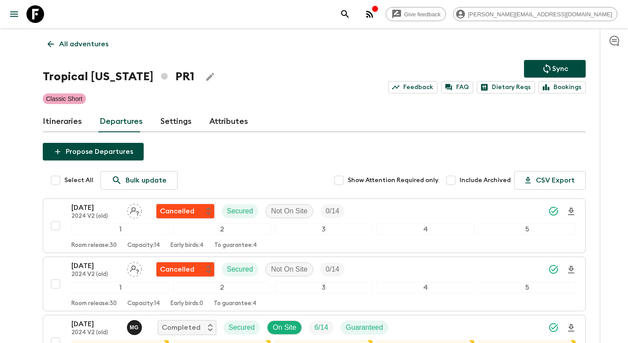
click at [75, 45] on p "All adventures" at bounding box center [83, 44] width 49 height 11
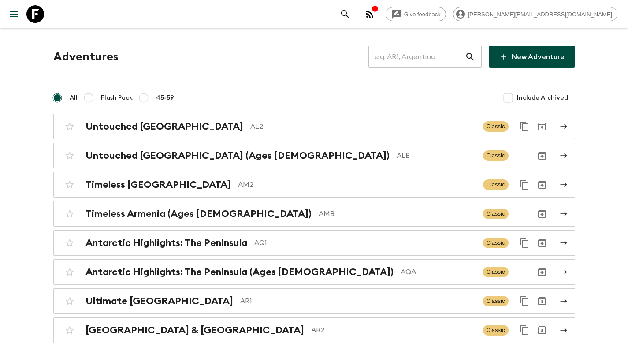
click at [402, 64] on input "text" at bounding box center [416, 56] width 96 height 25
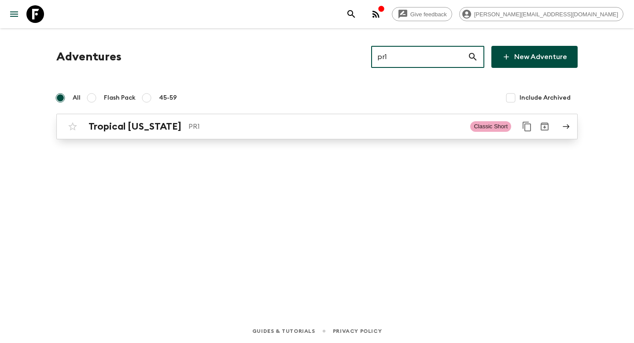
type input "pr1"
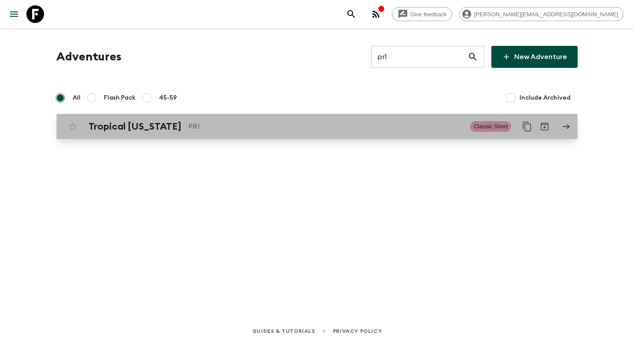
click at [286, 128] on p "PR1" at bounding box center [326, 126] width 275 height 11
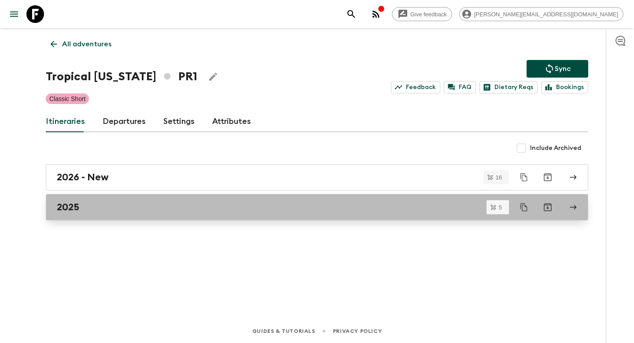
click at [95, 204] on div "2025" at bounding box center [309, 206] width 504 height 11
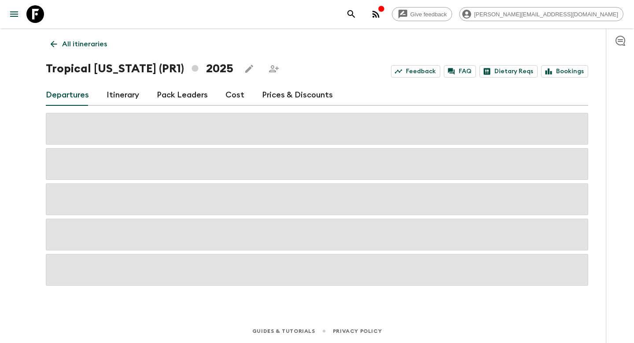
click at [279, 97] on link "Prices & Discounts" at bounding box center [297, 95] width 71 height 21
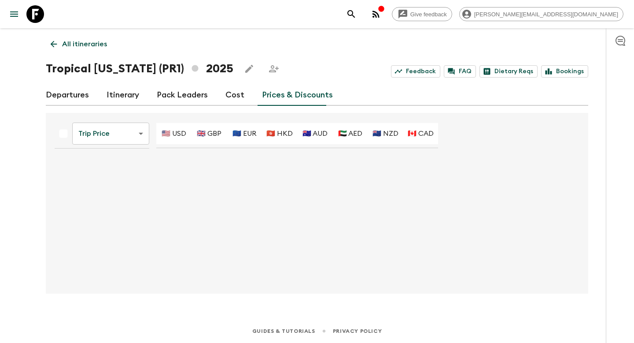
click at [118, 136] on body "Give feedback [PERSON_NAME][EMAIL_ADDRESS][DOMAIN_NAME] All itineraries Tropica…" at bounding box center [317, 171] width 634 height 343
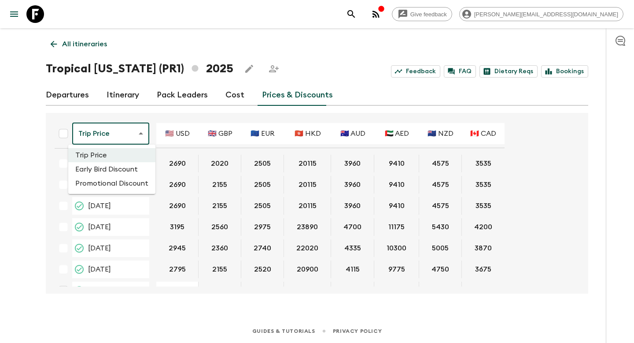
click at [100, 186] on li "Promotional Discount" at bounding box center [111, 183] width 87 height 14
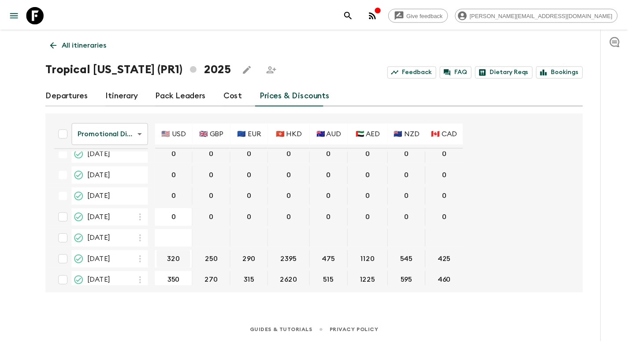
scroll to position [101, 0]
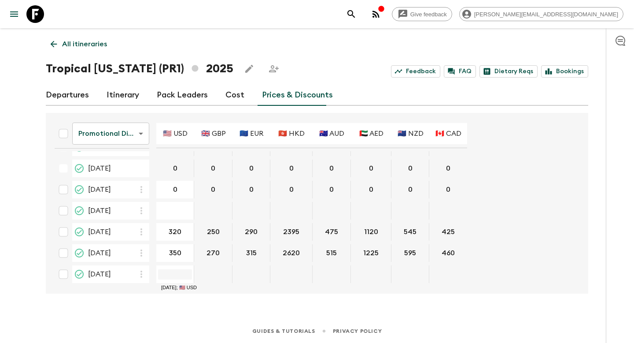
type input "350"
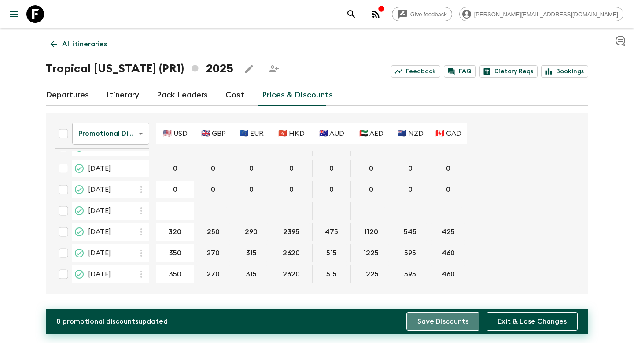
drag, startPoint x: 439, startPoint y: 321, endPoint x: 421, endPoint y: 318, distance: 17.8
click at [439, 321] on button "Save Discounts" at bounding box center [443, 321] width 73 height 18
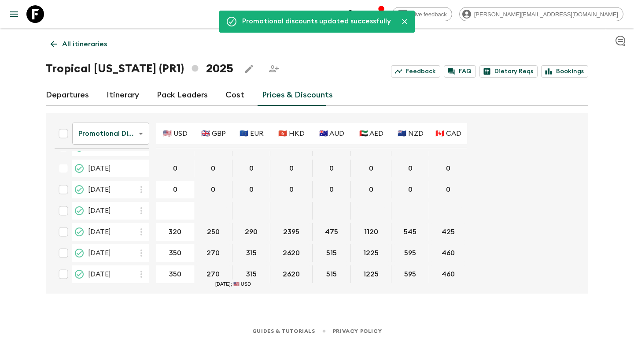
click at [94, 45] on p "All itineraries" at bounding box center [84, 44] width 45 height 11
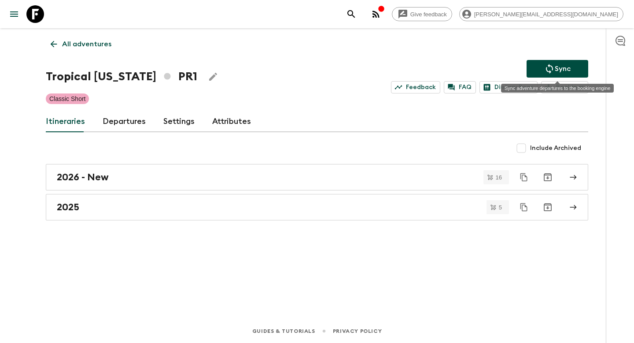
click at [574, 72] on button "Sync" at bounding box center [558, 69] width 62 height 18
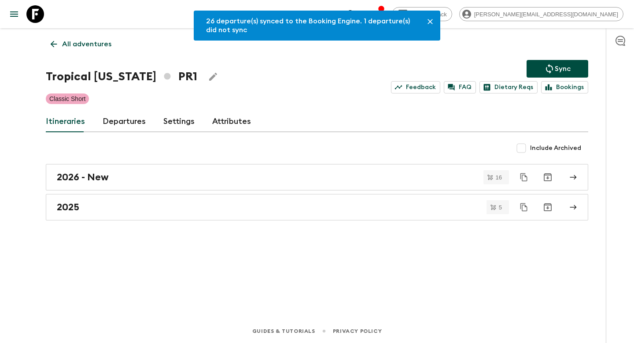
click at [90, 45] on p "All adventures" at bounding box center [86, 44] width 49 height 11
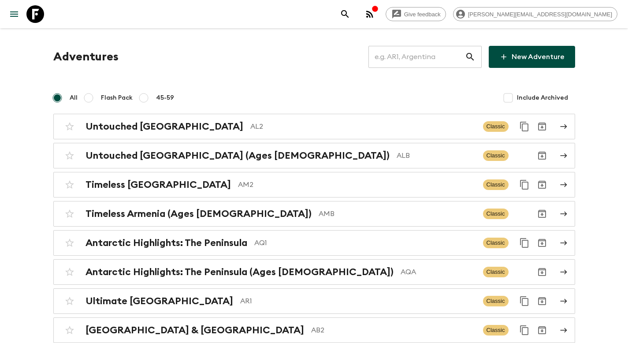
click at [404, 58] on input "text" at bounding box center [416, 56] width 96 height 25
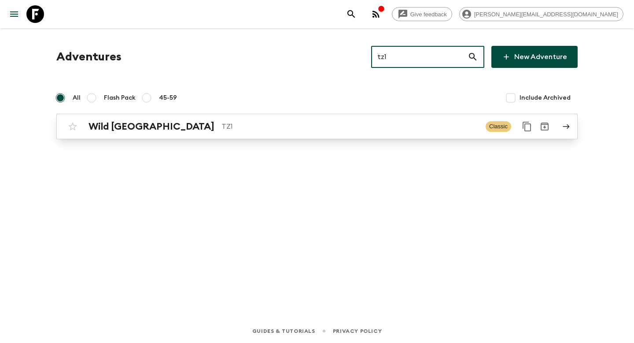
type input "tz1"
click at [260, 125] on p "TZ1" at bounding box center [350, 126] width 257 height 11
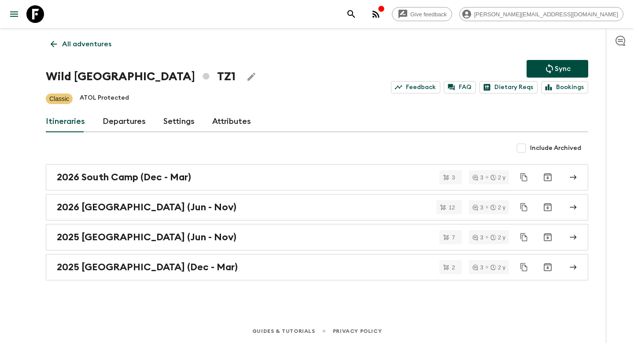
click at [124, 120] on link "Departures" at bounding box center [124, 121] width 43 height 21
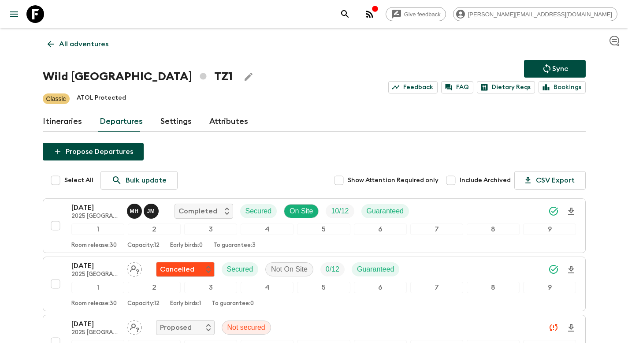
scroll to position [443, 0]
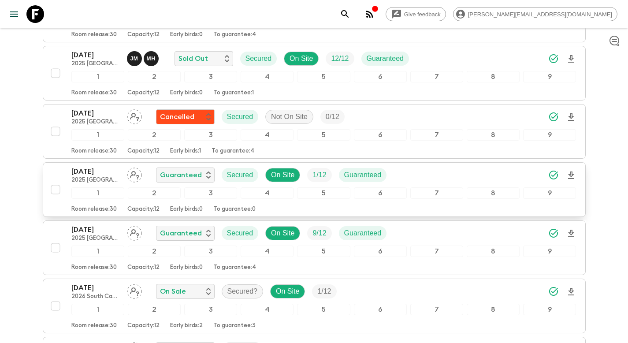
click at [424, 178] on div "[DATE] 2025 [GEOGRAPHIC_DATA] (Dec - Mar) Guaranteed Secured On Site 1 / 12 Gua…" at bounding box center [323, 175] width 505 height 18
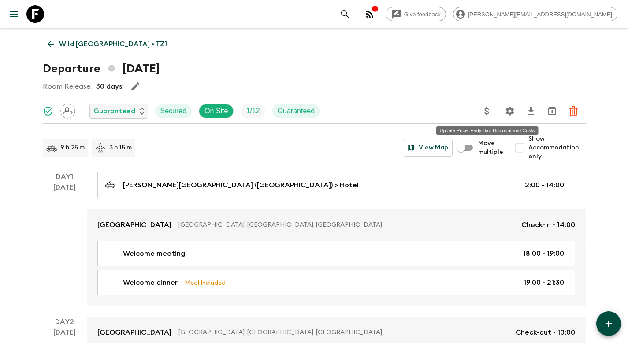
click at [485, 112] on icon "Update Price, Early Bird Discount and Costs" at bounding box center [486, 111] width 11 height 11
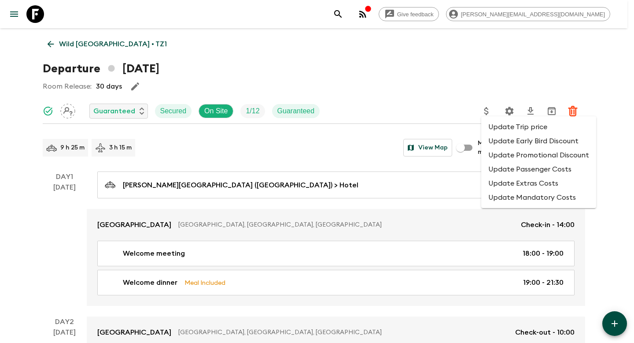
click at [508, 154] on li "Update Promotional Discount" at bounding box center [538, 155] width 115 height 14
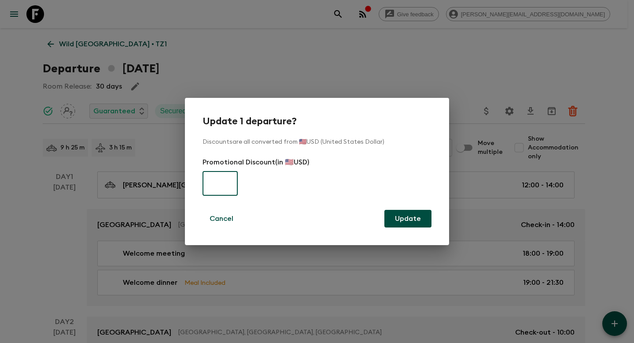
paste input "660"
type input "660"
click at [393, 212] on button "Update" at bounding box center [408, 219] width 47 height 18
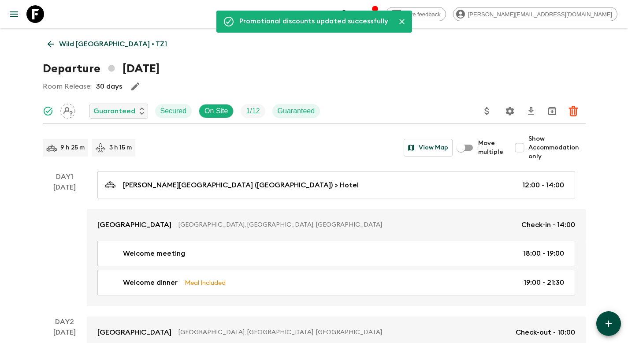
click at [107, 48] on p "Wild [GEOGRAPHIC_DATA] • TZ1" at bounding box center [113, 44] width 108 height 11
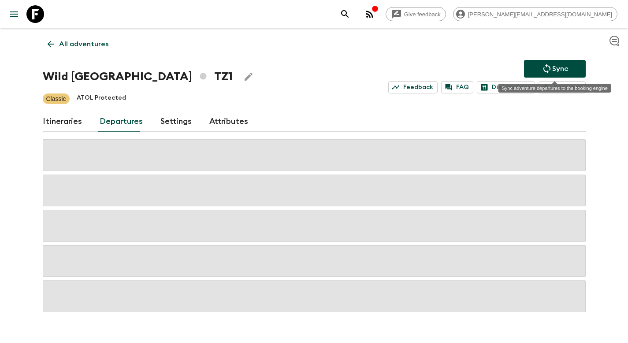
click at [568, 70] on button "Sync" at bounding box center [555, 69] width 62 height 18
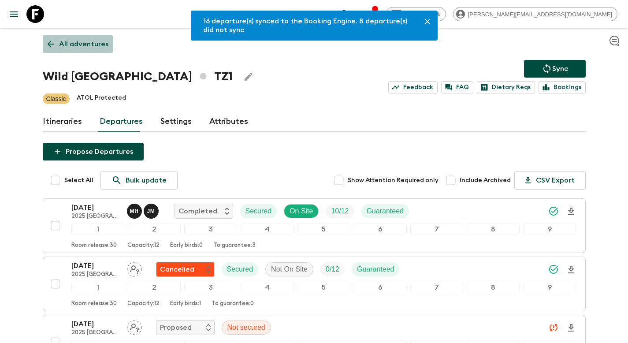
click at [88, 46] on p "All adventures" at bounding box center [83, 44] width 49 height 11
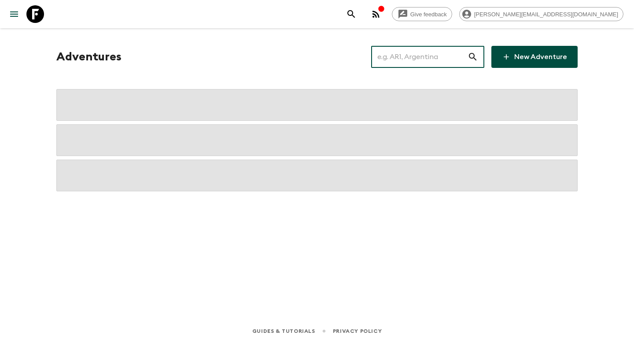
click at [412, 56] on input "text" at bounding box center [419, 56] width 96 height 25
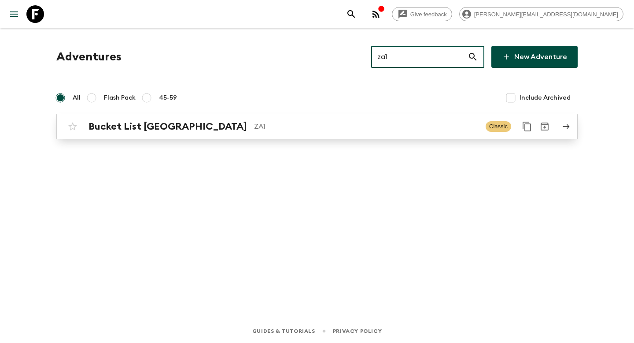
type input "za1"
click at [328, 123] on p "ZA1" at bounding box center [366, 126] width 225 height 11
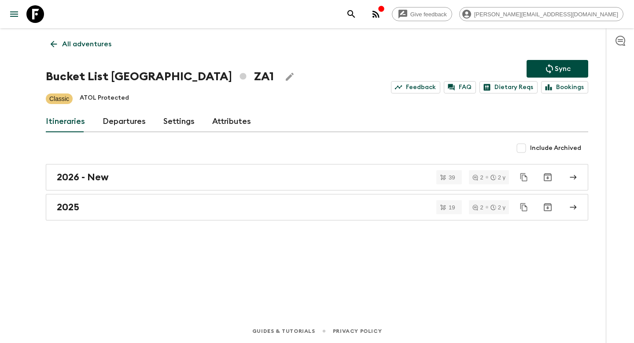
click at [118, 123] on link "Departures" at bounding box center [124, 121] width 43 height 21
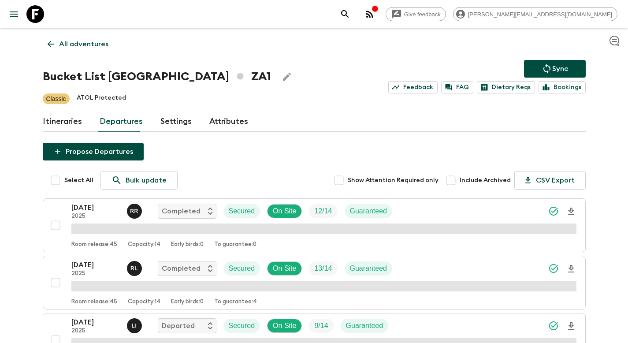
scroll to position [952, 0]
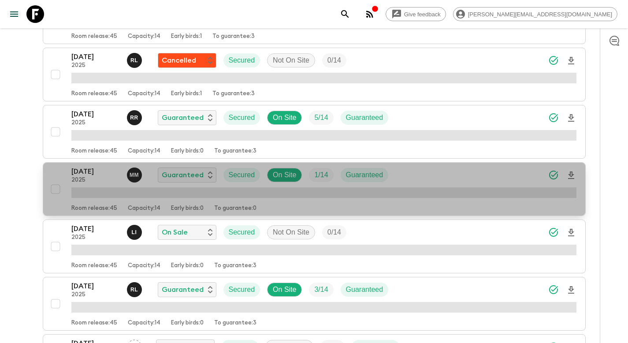
click at [429, 177] on div "[DATE] 2025 M M Guaranteed Secured On Site 1 / 14 Guaranteed" at bounding box center [323, 175] width 505 height 18
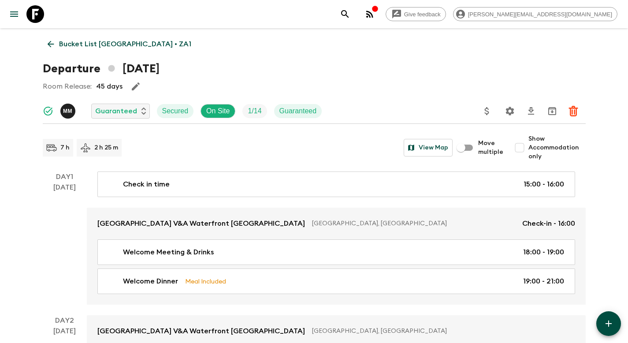
click at [485, 108] on icon "Update Price, Early Bird Discount and Costs" at bounding box center [486, 111] width 4 height 8
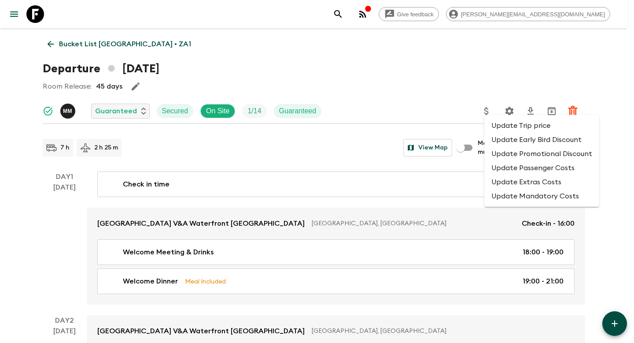
click at [513, 155] on li "Update Promotional Discount" at bounding box center [541, 154] width 115 height 14
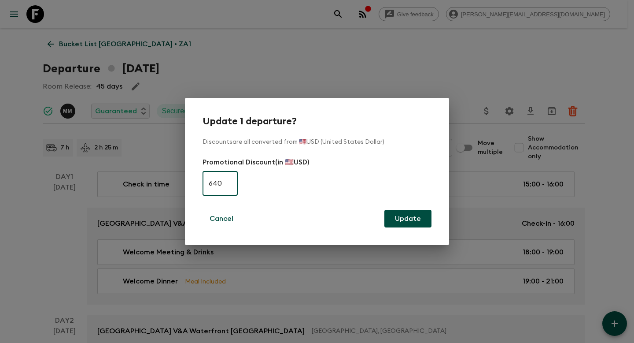
type input "640"
click at [417, 219] on button "Update" at bounding box center [408, 219] width 47 height 18
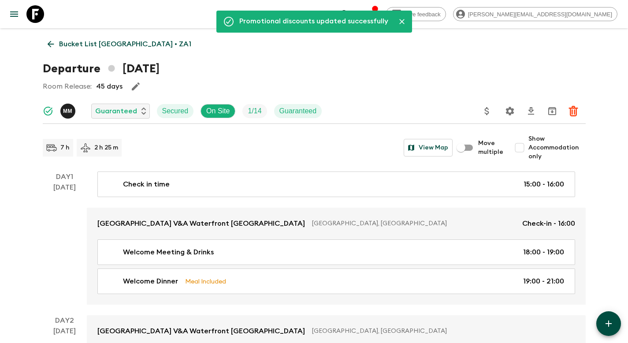
click at [95, 45] on p "Bucket List [GEOGRAPHIC_DATA] • ZA1" at bounding box center [125, 44] width 132 height 11
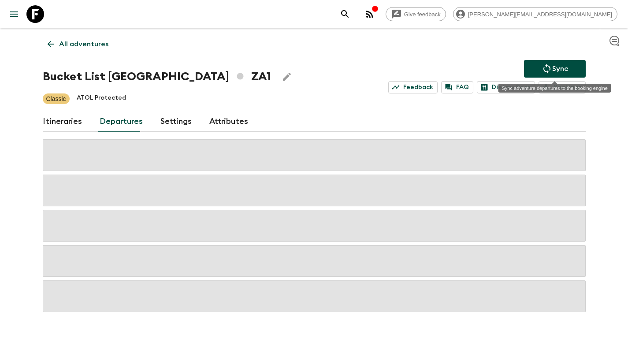
click at [540, 70] on button "Sync" at bounding box center [555, 69] width 62 height 18
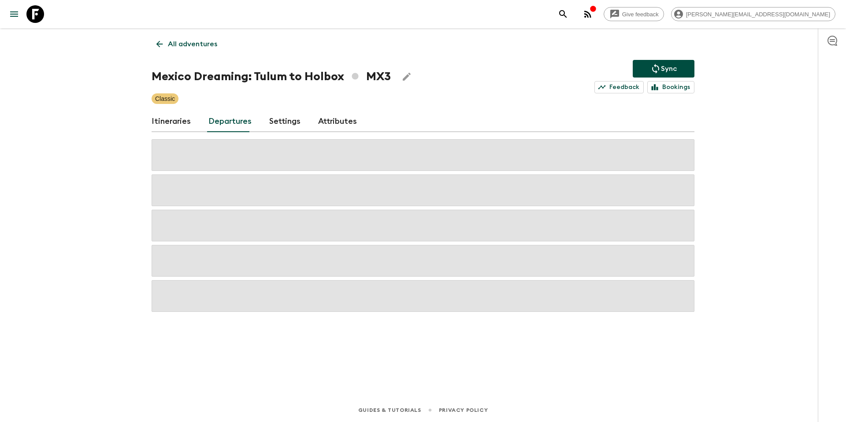
click at [201, 45] on p "All adventures" at bounding box center [192, 44] width 49 height 11
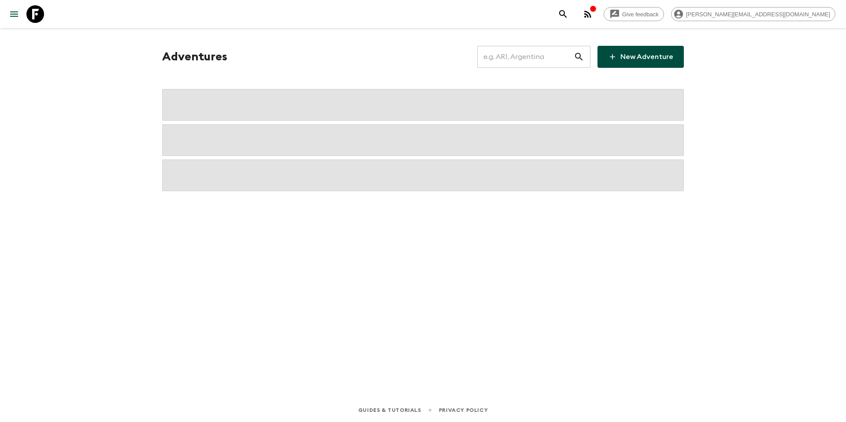
click at [528, 60] on input "text" at bounding box center [525, 56] width 96 height 25
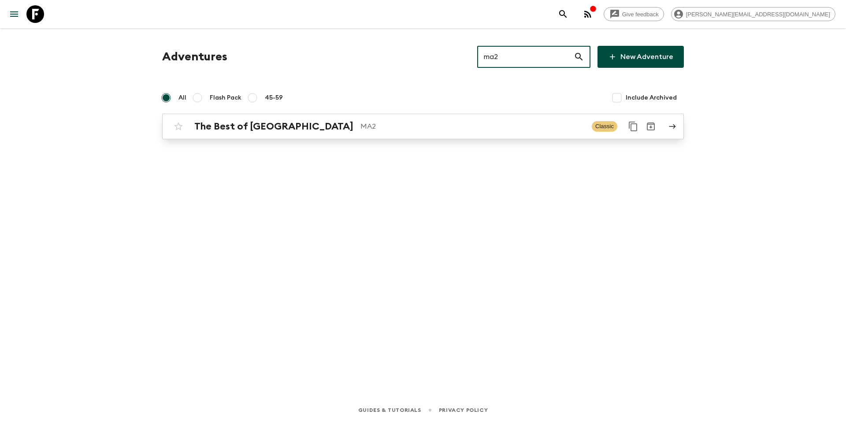
type input "ma2"
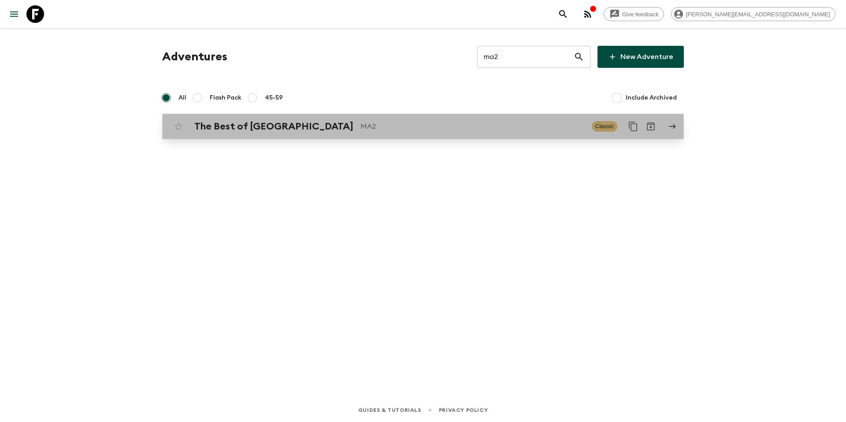
click at [368, 131] on p "MA2" at bounding box center [472, 126] width 224 height 11
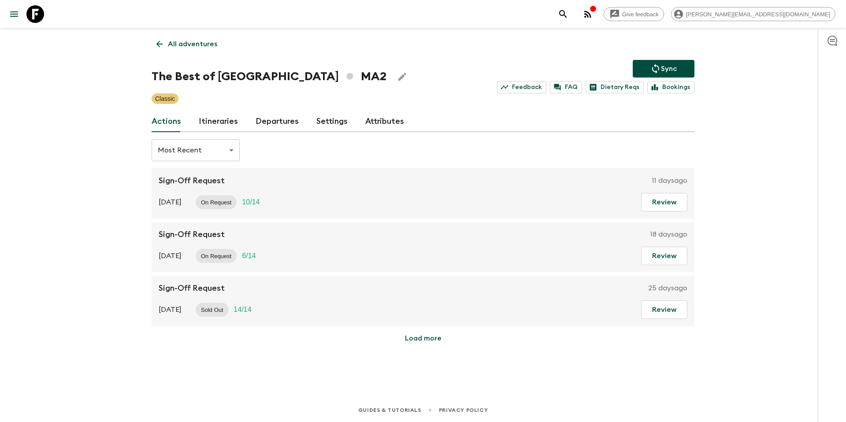
click at [225, 120] on link "Itineraries" at bounding box center [218, 121] width 39 height 21
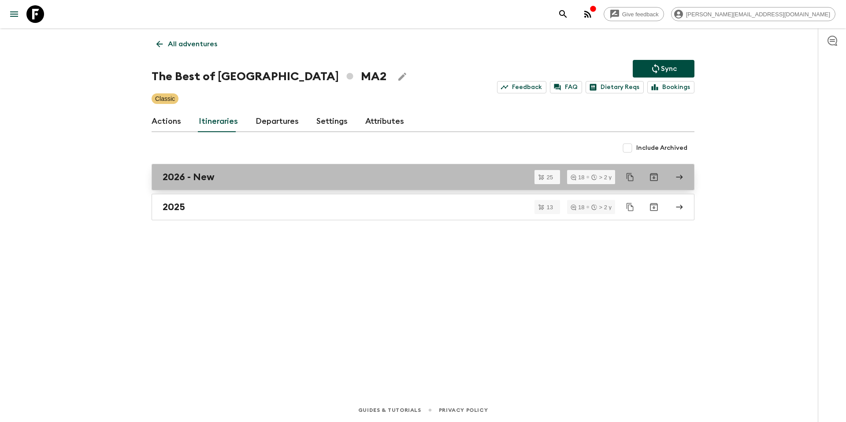
click at [267, 178] on div "2026 - New" at bounding box center [415, 176] width 504 height 11
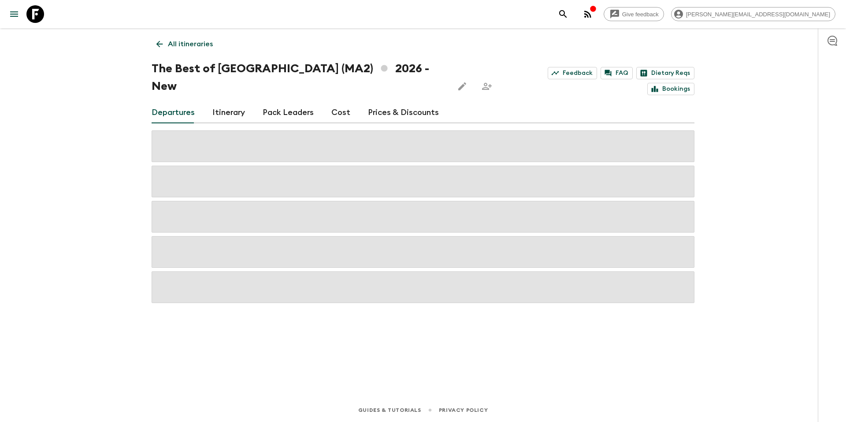
click at [411, 102] on link "Prices & Discounts" at bounding box center [403, 112] width 71 height 21
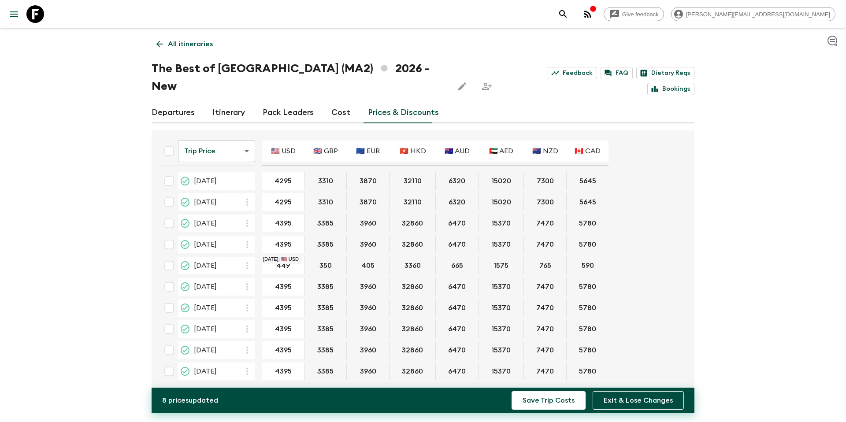
type input "4495"
click at [547, 403] on button "Save Trip Costs" at bounding box center [548, 400] width 74 height 18
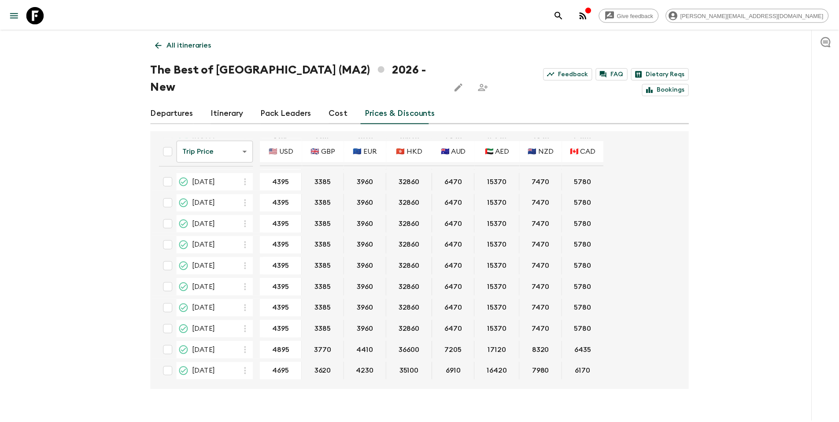
scroll to position [318, 0]
click at [182, 44] on p "All itineraries" at bounding box center [190, 44] width 45 height 11
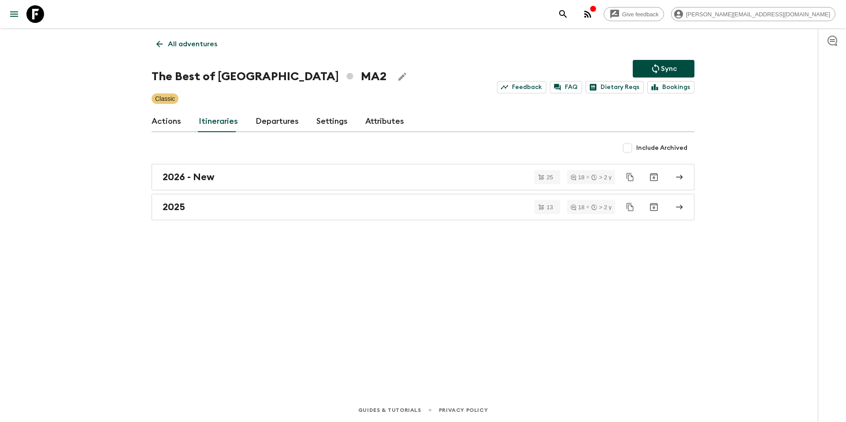
click at [660, 65] on icon "Sync adventure departures to the booking engine" at bounding box center [655, 68] width 11 height 11
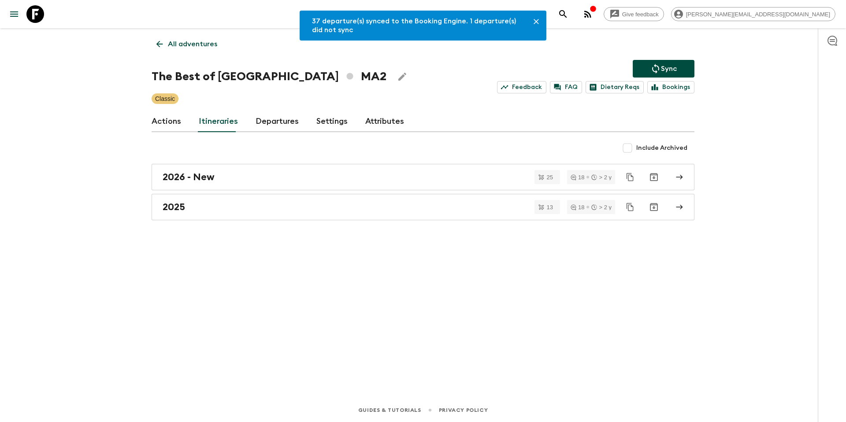
click at [272, 122] on link "Departures" at bounding box center [276, 121] width 43 height 21
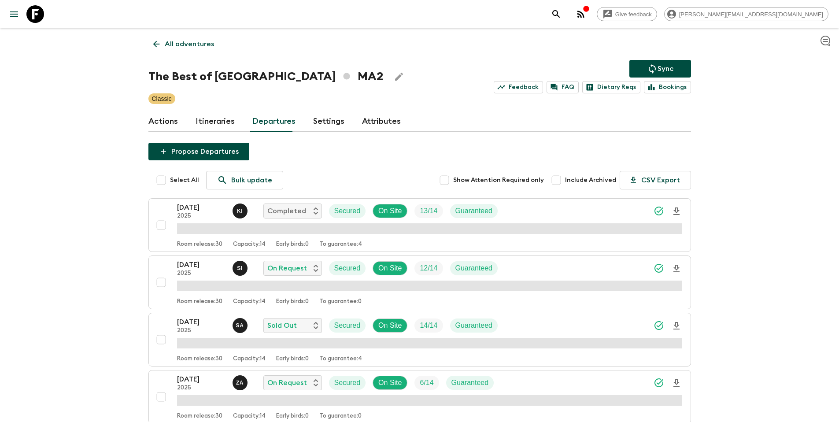
click at [204, 127] on link "Itineraries" at bounding box center [215, 121] width 39 height 21
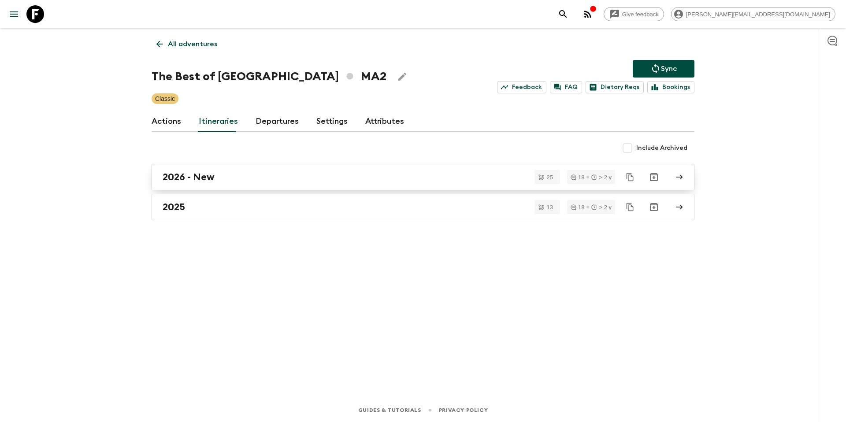
click at [207, 184] on link "2026 - New" at bounding box center [423, 177] width 543 height 26
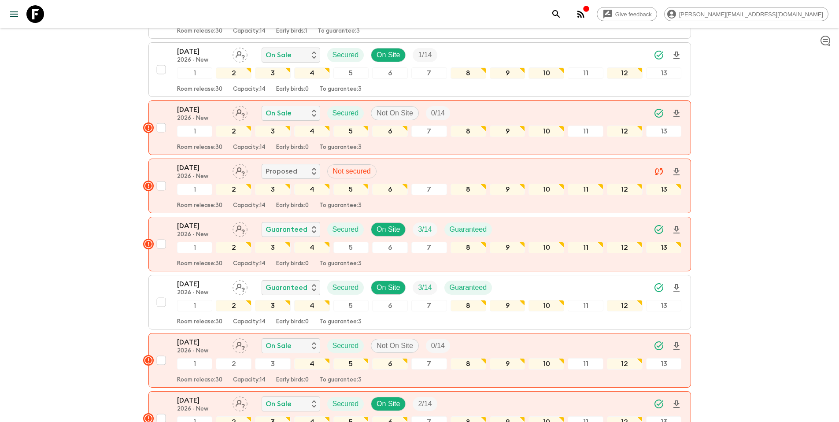
scroll to position [271, 0]
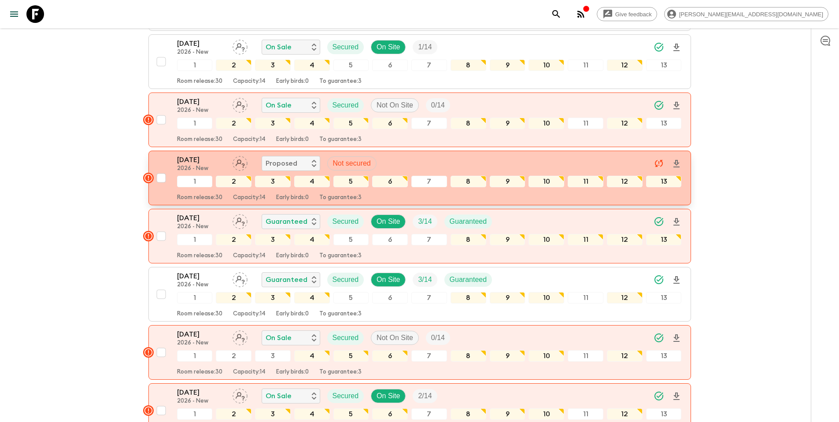
click at [362, 158] on p "Not secured" at bounding box center [352, 163] width 38 height 11
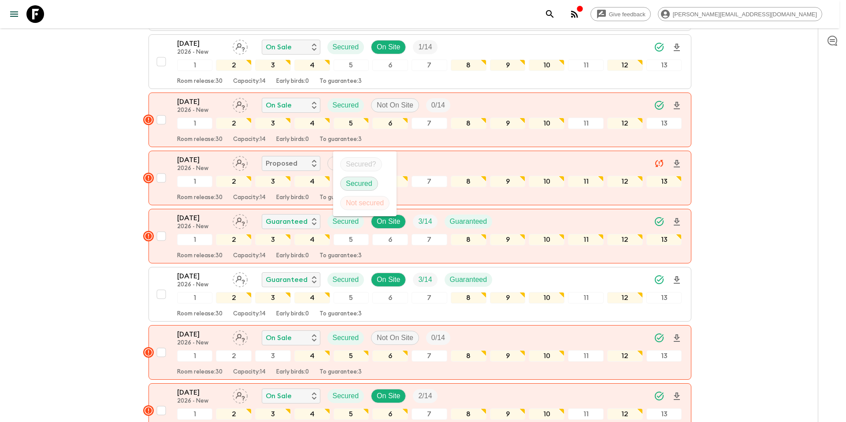
click at [365, 180] on p "Secured" at bounding box center [359, 183] width 26 height 11
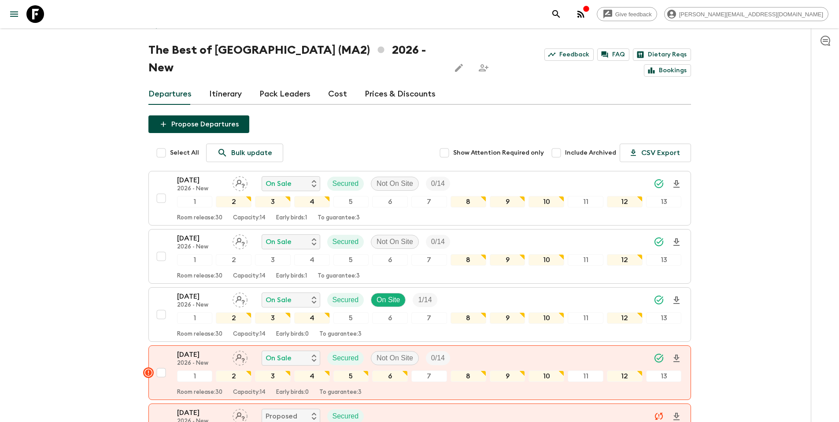
scroll to position [0, 0]
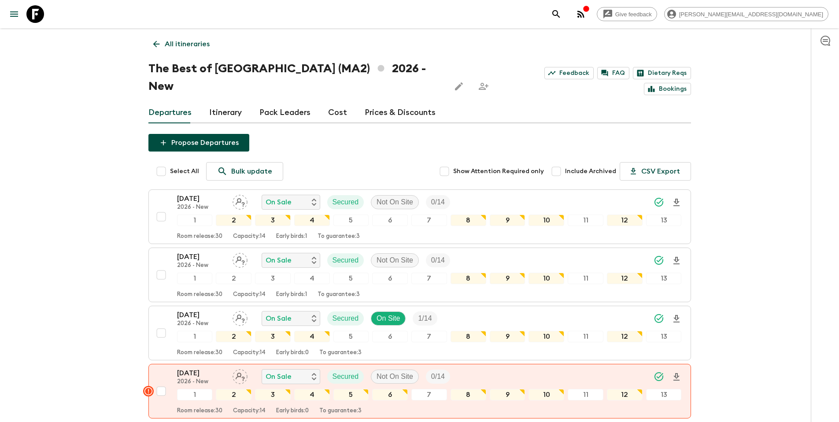
click at [202, 45] on p "All itineraries" at bounding box center [187, 44] width 45 height 11
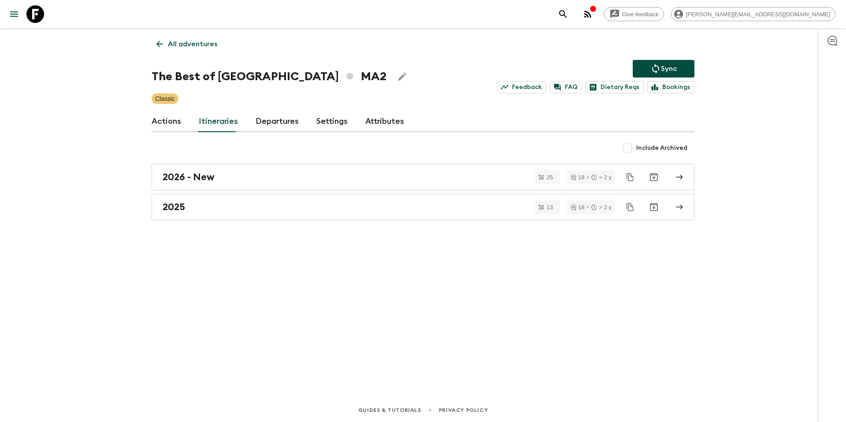
click at [666, 66] on p "Sync" at bounding box center [669, 68] width 16 height 11
click at [238, 185] on link "2026 - New" at bounding box center [423, 177] width 543 height 26
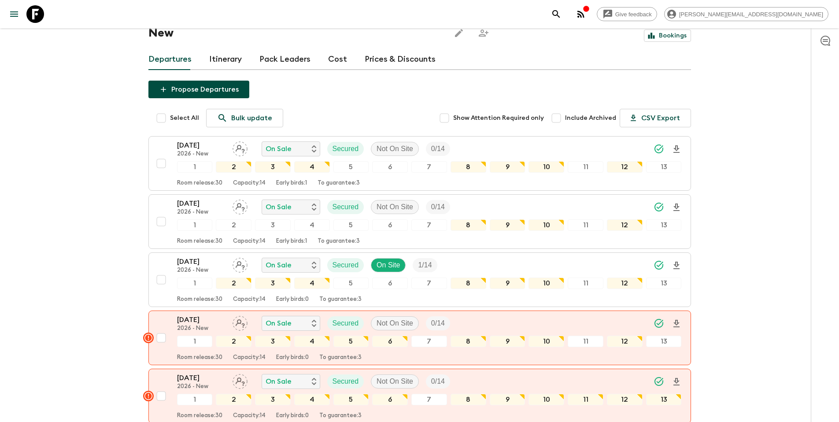
scroll to position [55, 0]
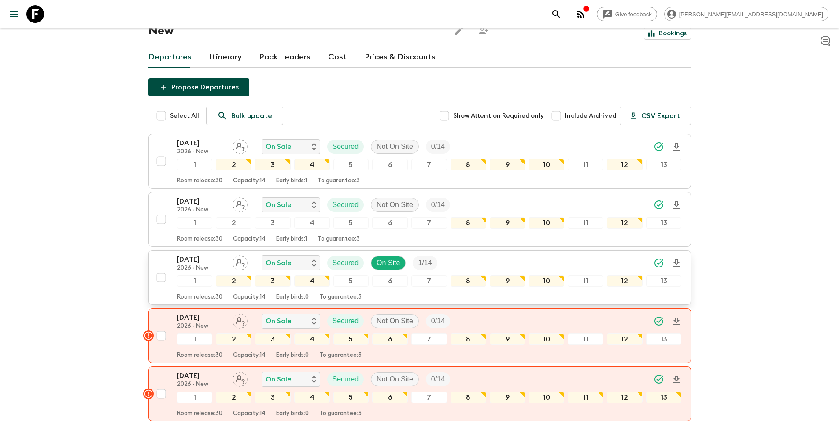
click at [162, 269] on input "checkbox" at bounding box center [161, 278] width 18 height 18
checkbox input "true"
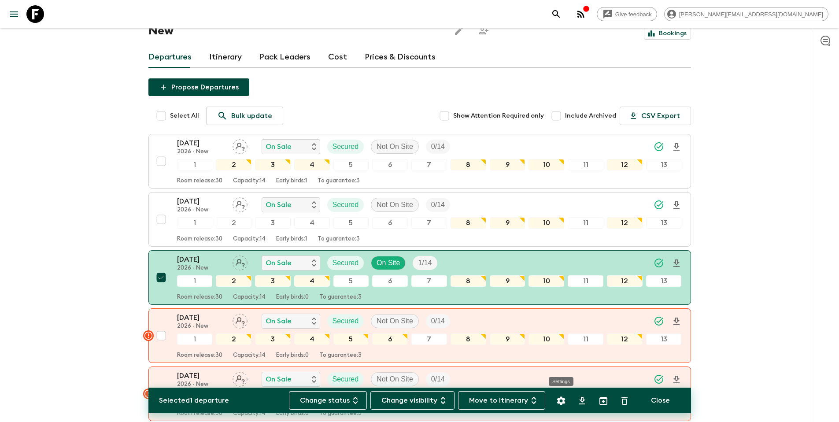
click at [561, 401] on icon "Settings" at bounding box center [561, 401] width 11 height 11
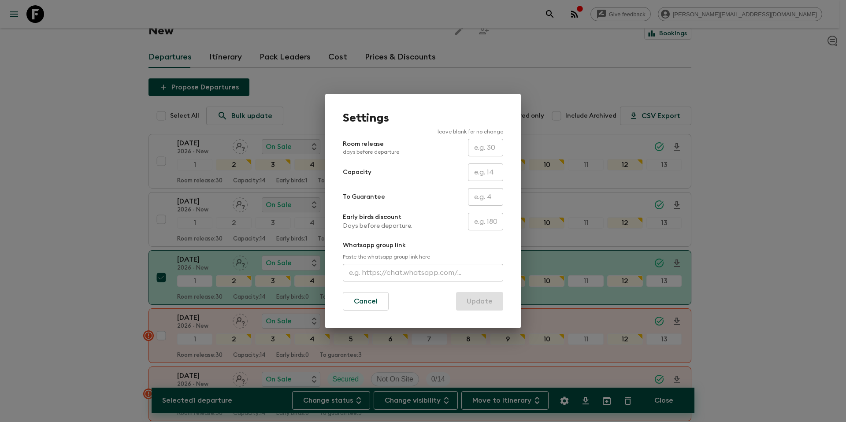
click at [479, 197] on input "text" at bounding box center [485, 197] width 35 height 18
type input "1"
click at [482, 302] on button "Update" at bounding box center [479, 301] width 47 height 18
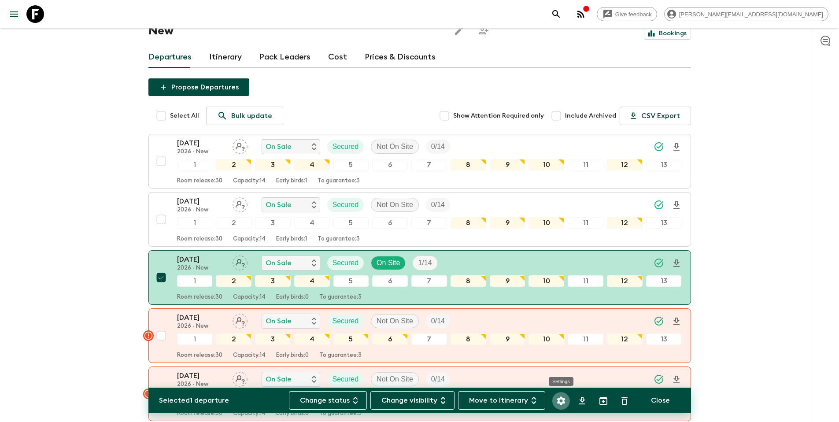
click at [560, 400] on icon "Settings" at bounding box center [561, 401] width 11 height 11
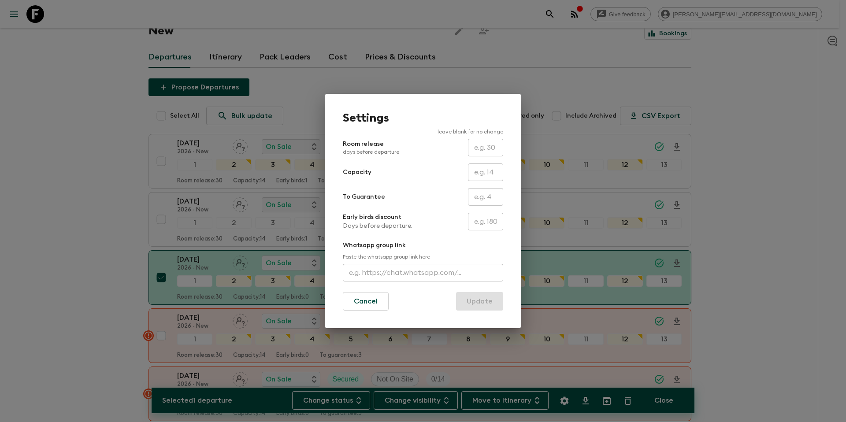
click at [484, 200] on input "text" at bounding box center [485, 197] width 35 height 18
type input "1"
click at [483, 305] on button "Update" at bounding box center [479, 301] width 47 height 18
click at [476, 303] on button "Update" at bounding box center [479, 301] width 47 height 18
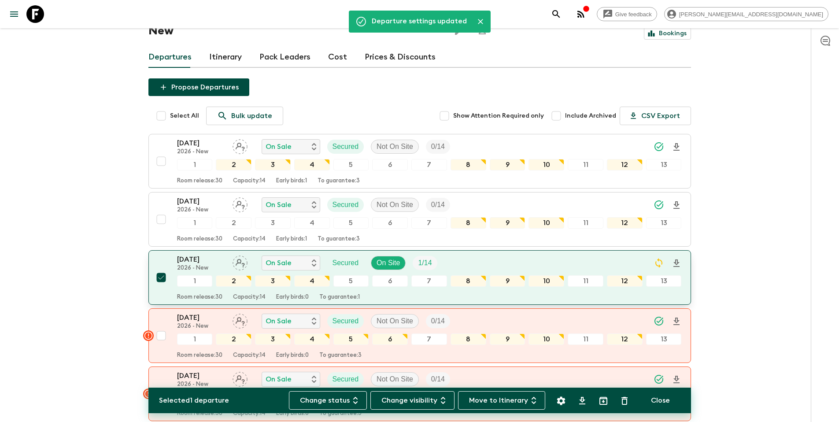
click at [160, 269] on input "checkbox" at bounding box center [161, 278] width 18 height 18
checkbox input "false"
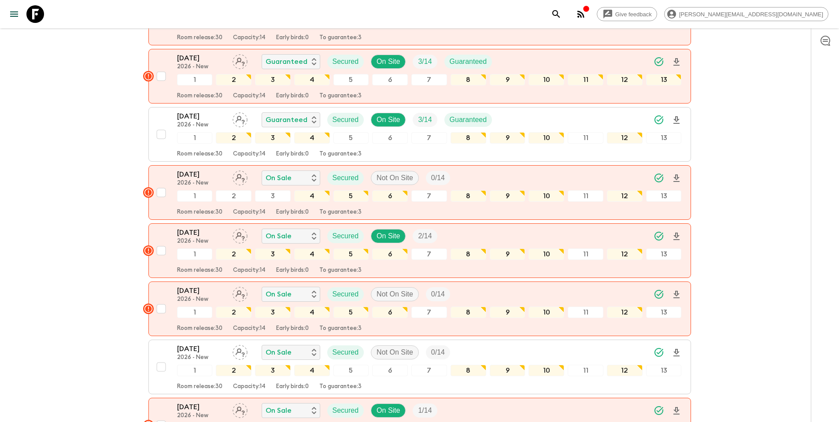
scroll to position [432, 0]
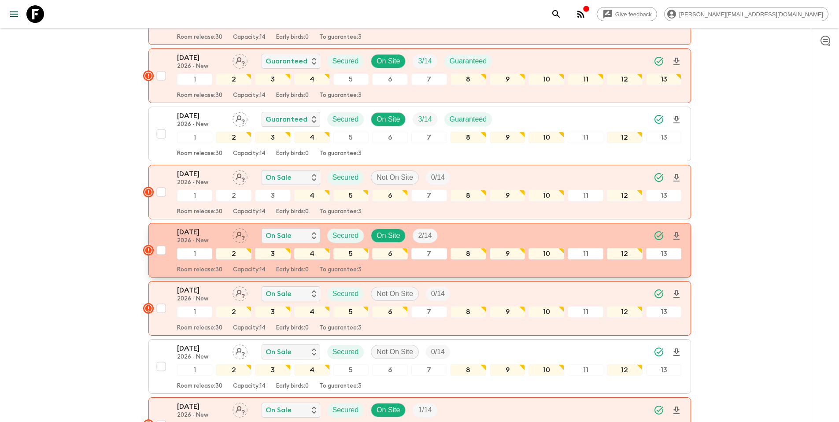
click at [163, 241] on input "checkbox" at bounding box center [161, 250] width 18 height 18
checkbox input "true"
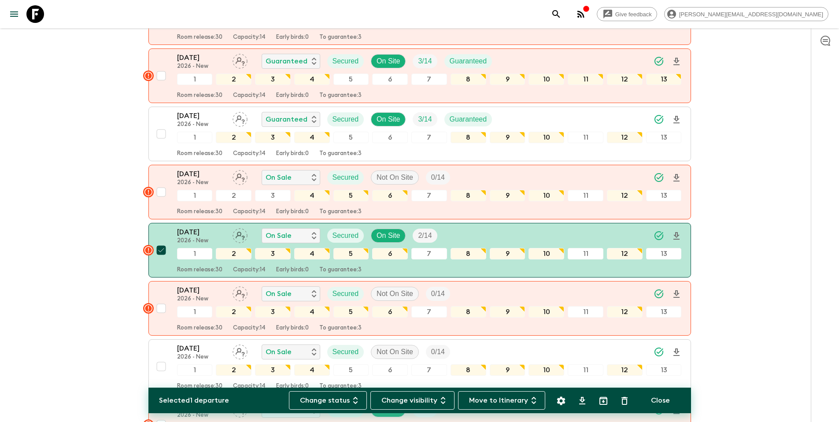
click at [563, 399] on icon "Settings" at bounding box center [561, 400] width 8 height 8
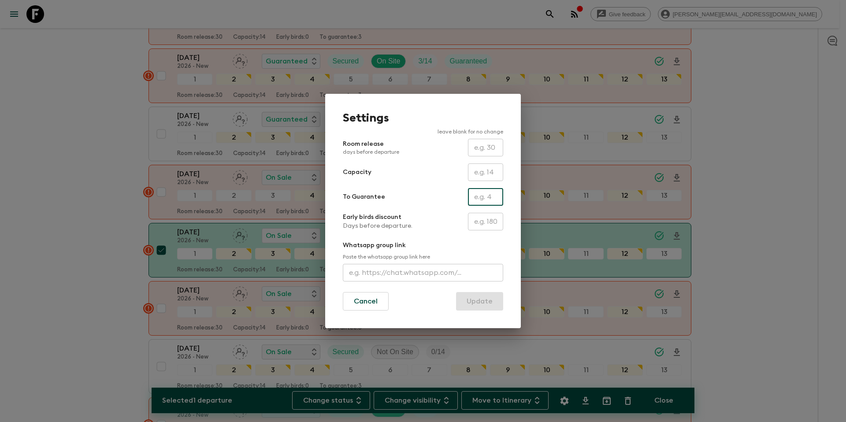
click at [483, 194] on input "text" at bounding box center [485, 197] width 35 height 18
type input "2"
click at [495, 305] on button "Update" at bounding box center [479, 301] width 47 height 18
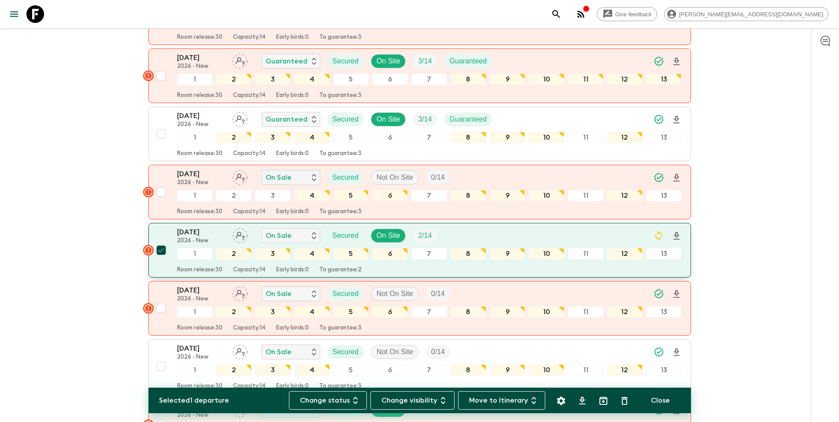
click at [161, 241] on input "checkbox" at bounding box center [161, 250] width 18 height 18
checkbox input "false"
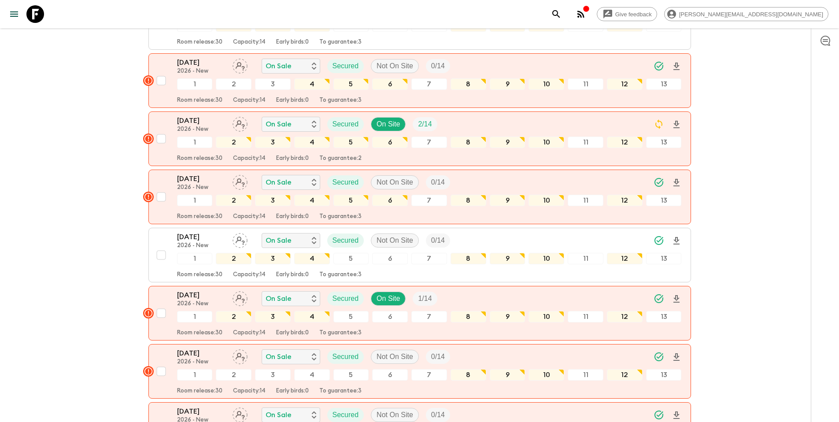
scroll to position [563, 0]
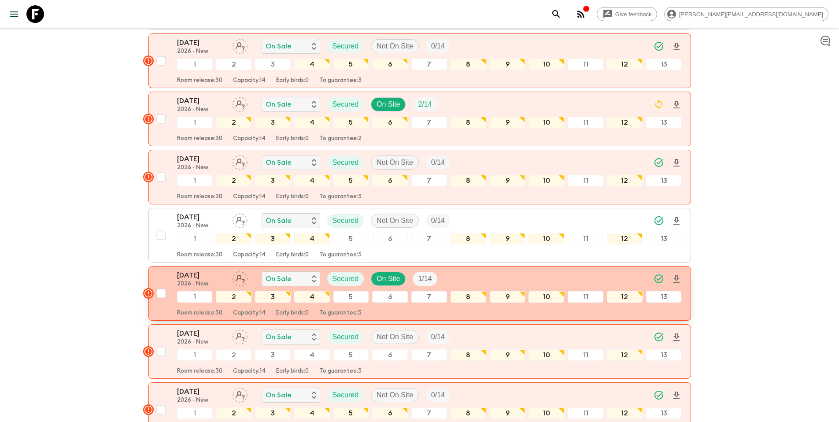
click at [161, 285] on input "checkbox" at bounding box center [161, 294] width 18 height 18
checkbox input "true"
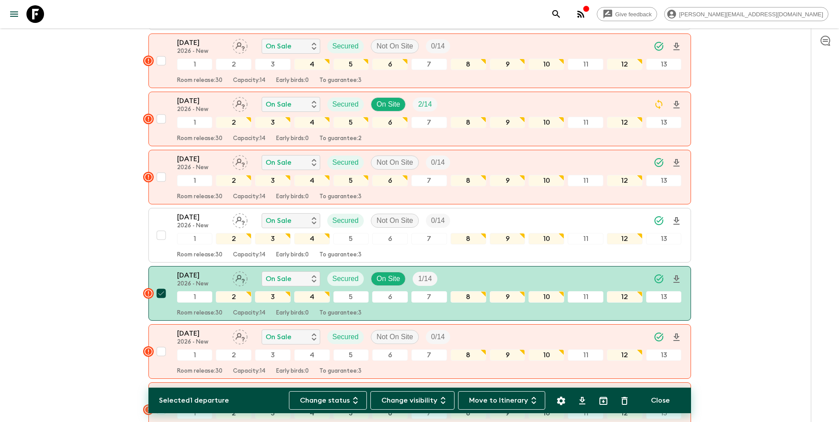
click at [563, 403] on icon "Settings" at bounding box center [561, 400] width 8 height 8
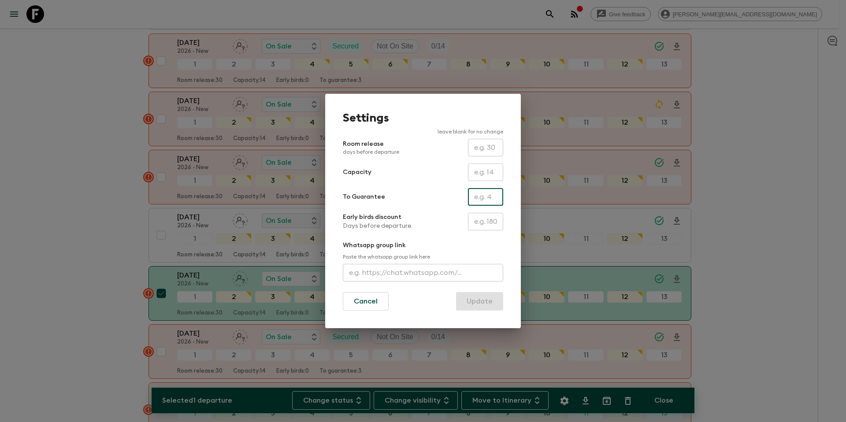
click at [479, 194] on input "text" at bounding box center [485, 197] width 35 height 18
type input "1"
click at [483, 304] on button "Update" at bounding box center [479, 301] width 47 height 18
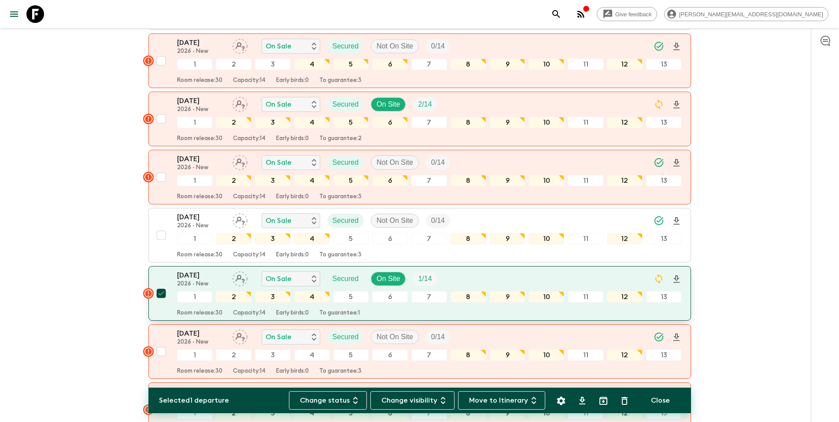
click at [162, 285] on input "checkbox" at bounding box center [161, 294] width 18 height 18
checkbox input "false"
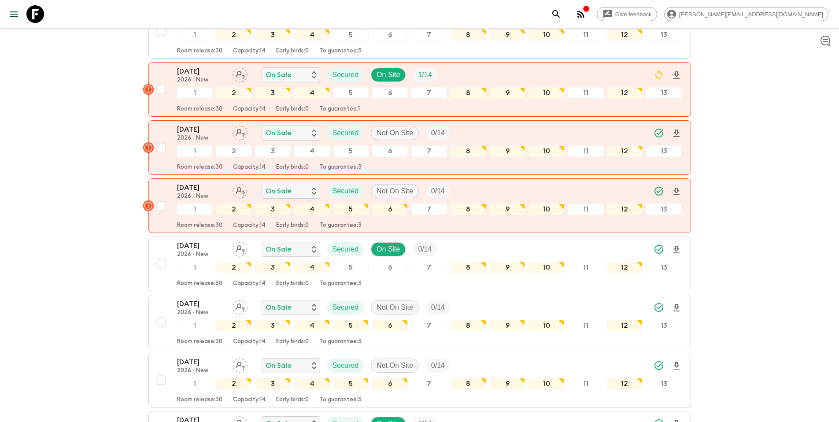
scroll to position [778, 0]
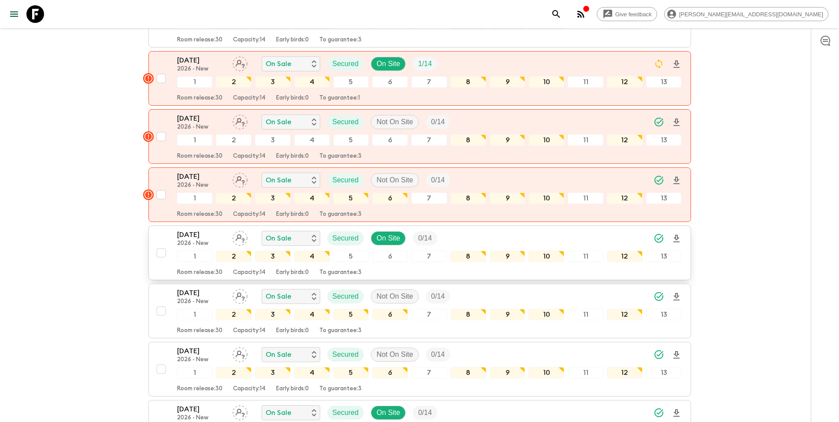
click at [162, 244] on input "checkbox" at bounding box center [161, 253] width 18 height 18
checkbox input "true"
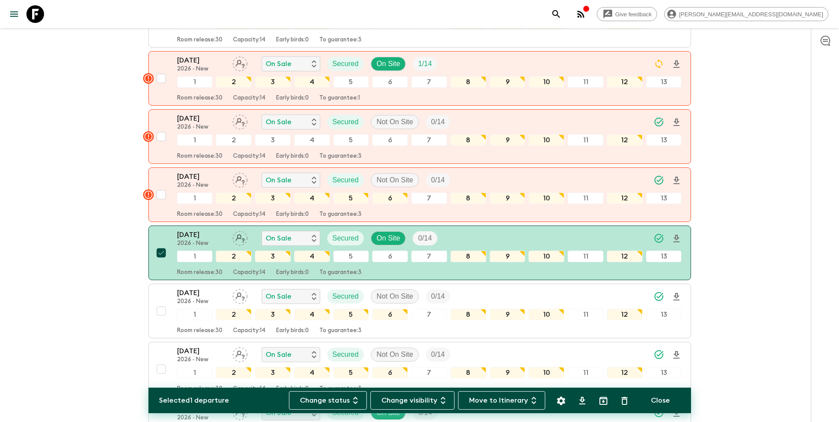
click at [558, 400] on icon "Settings" at bounding box center [561, 400] width 8 height 8
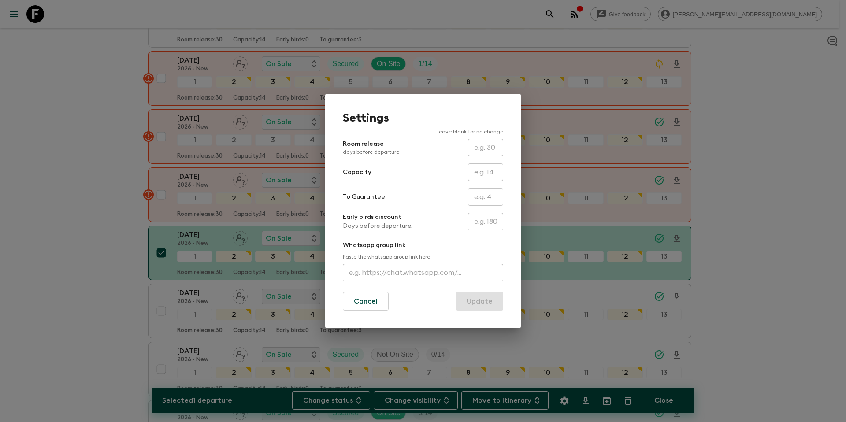
click at [484, 199] on input "text" at bounding box center [485, 197] width 35 height 18
type input "0"
click at [487, 303] on button "Update" at bounding box center [479, 301] width 47 height 18
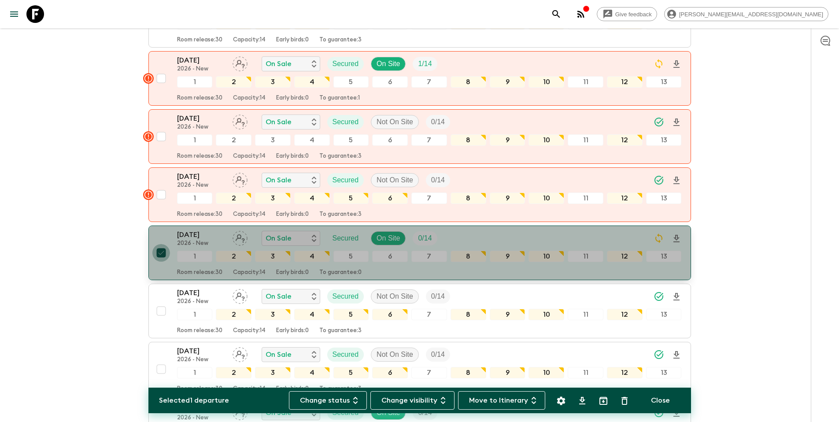
click at [161, 244] on input "checkbox" at bounding box center [161, 253] width 18 height 18
checkbox input "false"
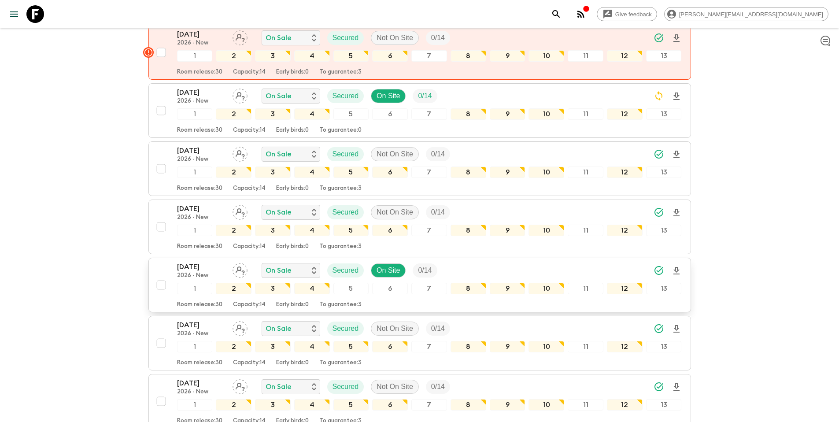
scroll to position [923, 0]
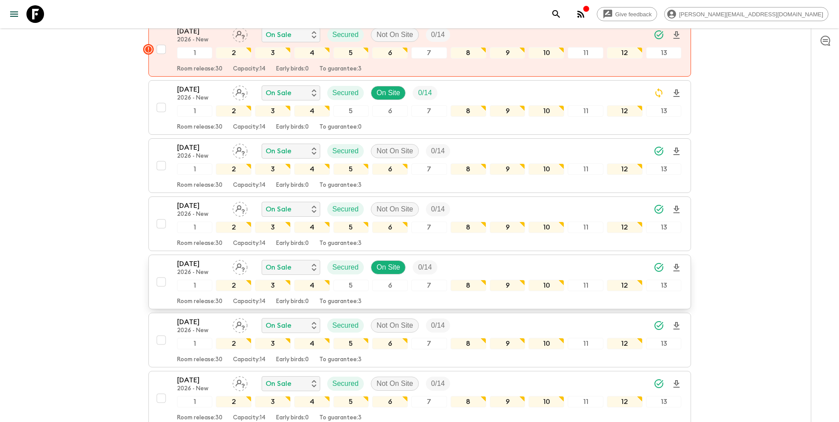
click at [163, 273] on input "checkbox" at bounding box center [161, 282] width 18 height 18
checkbox input "true"
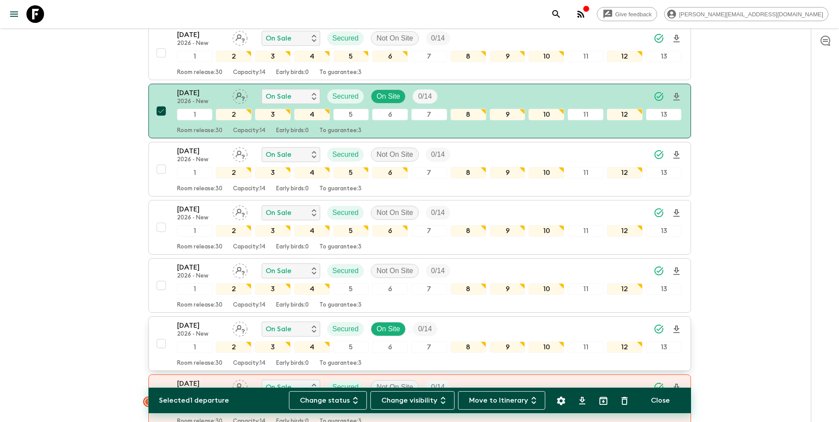
scroll to position [1095, 0]
click at [160, 334] on input "checkbox" at bounding box center [161, 343] width 18 height 18
checkbox input "true"
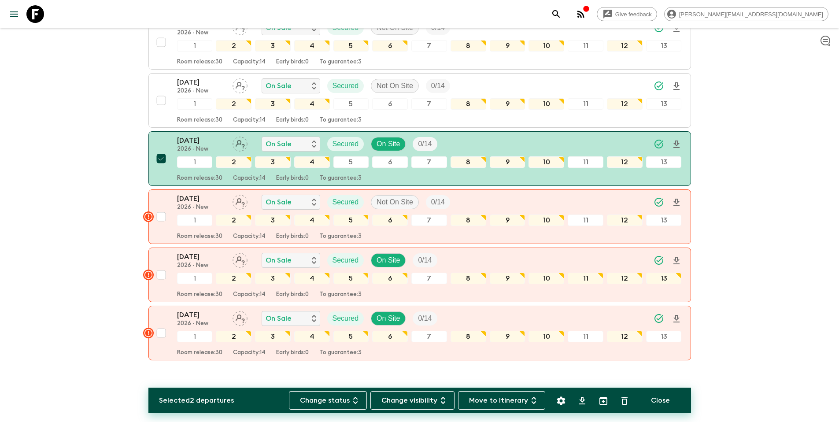
scroll to position [1280, 0]
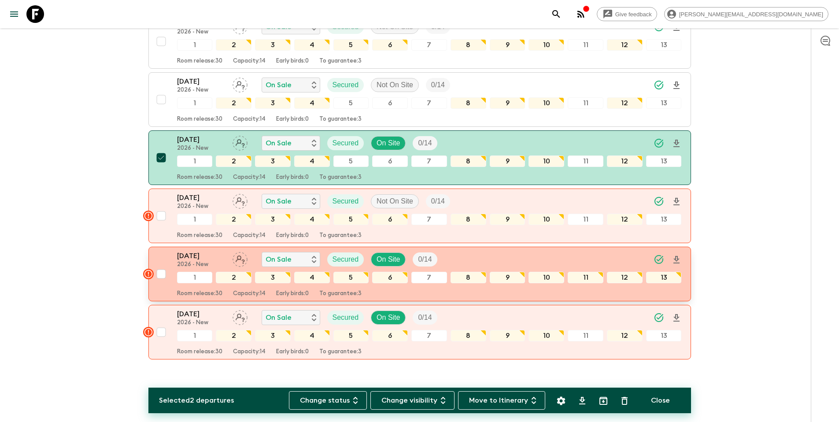
click at [161, 265] on input "checkbox" at bounding box center [161, 274] width 18 height 18
checkbox input "true"
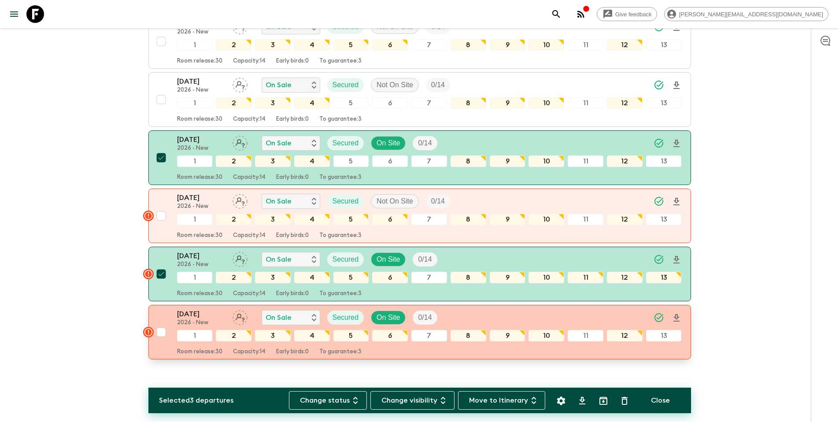
click at [163, 323] on input "checkbox" at bounding box center [161, 332] width 18 height 18
checkbox input "true"
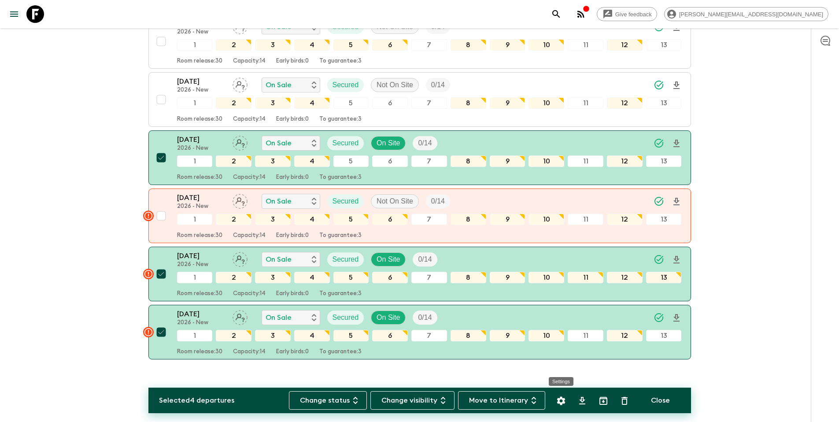
click at [561, 402] on icon "Settings" at bounding box center [561, 401] width 11 height 11
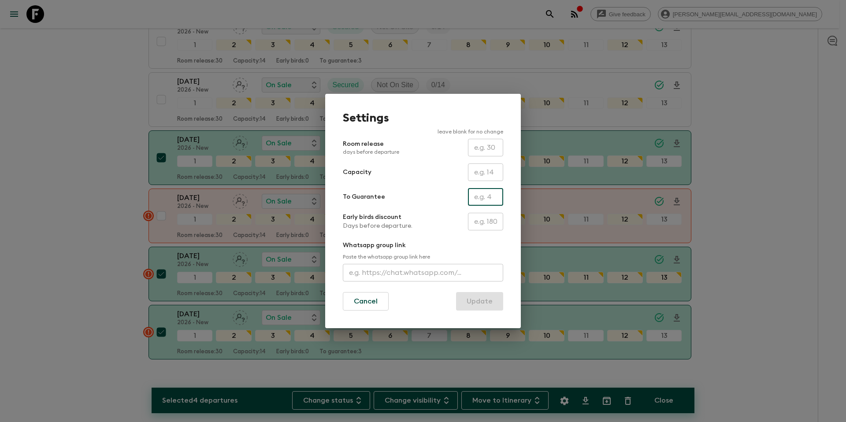
click at [482, 200] on input "text" at bounding box center [485, 197] width 35 height 18
type input "0"
click at [481, 300] on button "Update" at bounding box center [479, 301] width 47 height 18
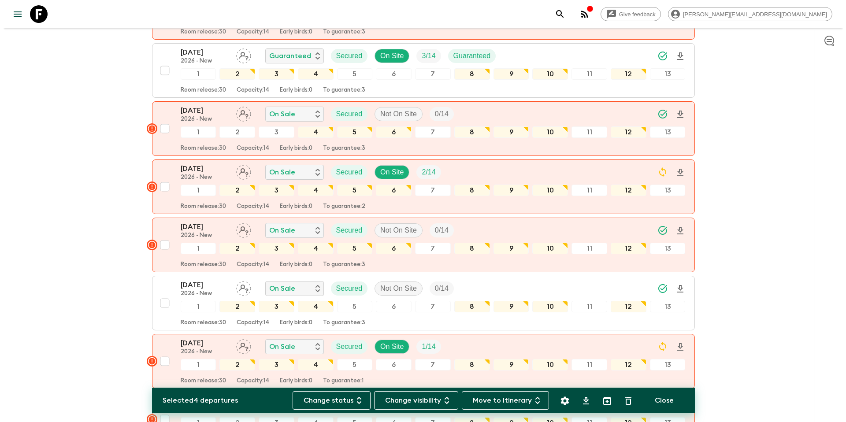
scroll to position [0, 0]
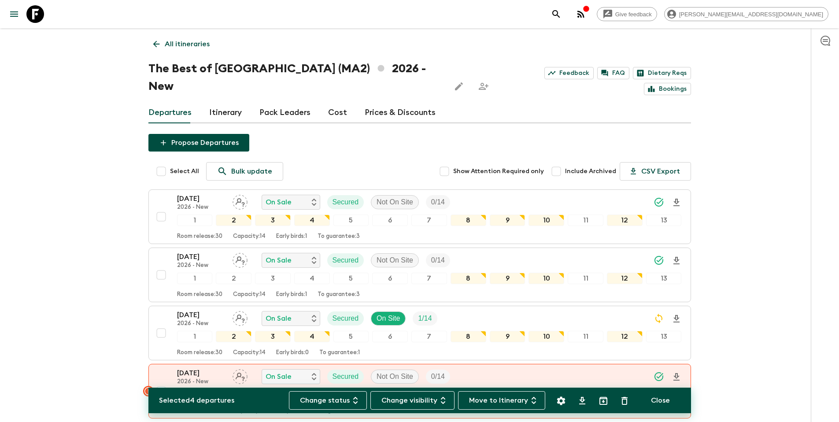
click at [187, 45] on p "All itineraries" at bounding box center [187, 44] width 45 height 11
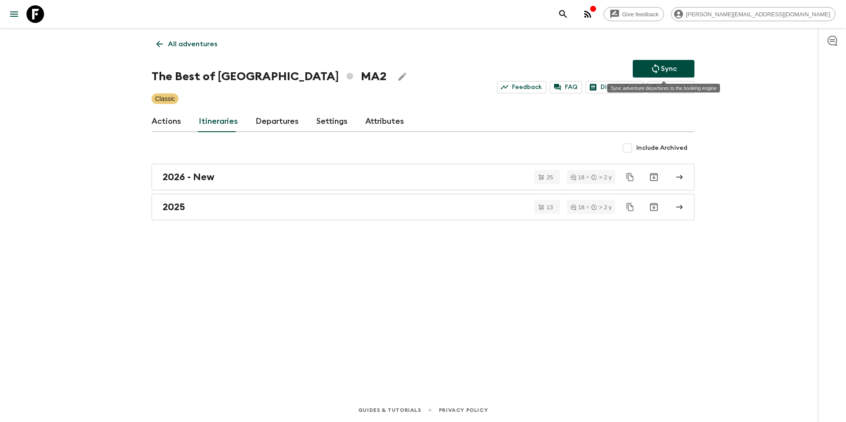
click at [657, 70] on icon "Sync adventure departures to the booking engine" at bounding box center [655, 68] width 11 height 11
click at [179, 49] on link "All adventures" at bounding box center [187, 44] width 70 height 18
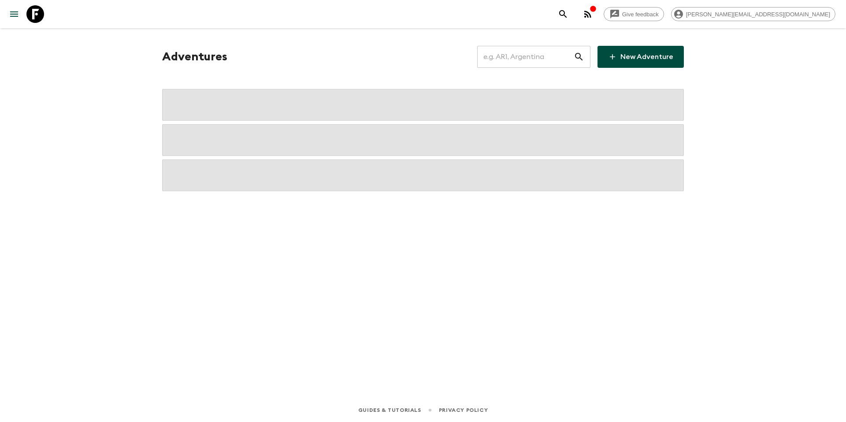
click at [519, 55] on input "text" at bounding box center [525, 56] width 96 height 25
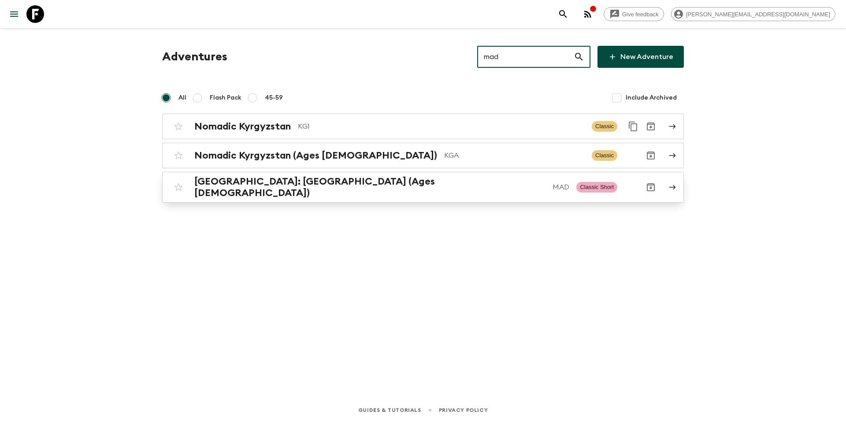
type input "mad"
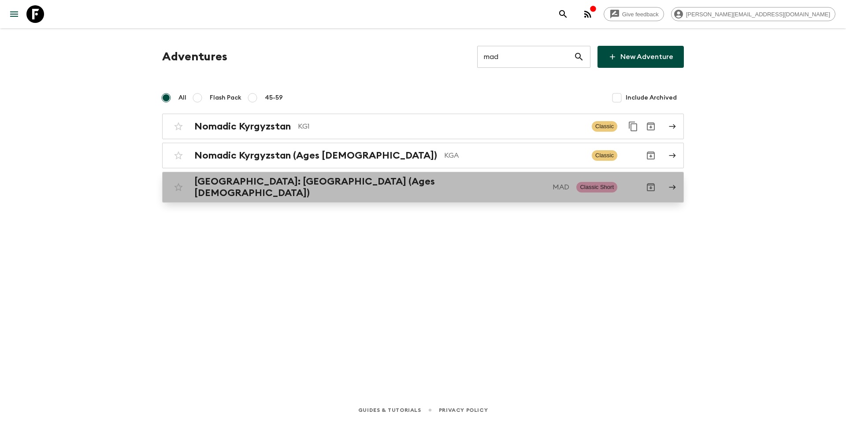
click at [348, 187] on div "Morocco: Marrakech (Ages 45-59) MAD" at bounding box center [381, 187] width 375 height 23
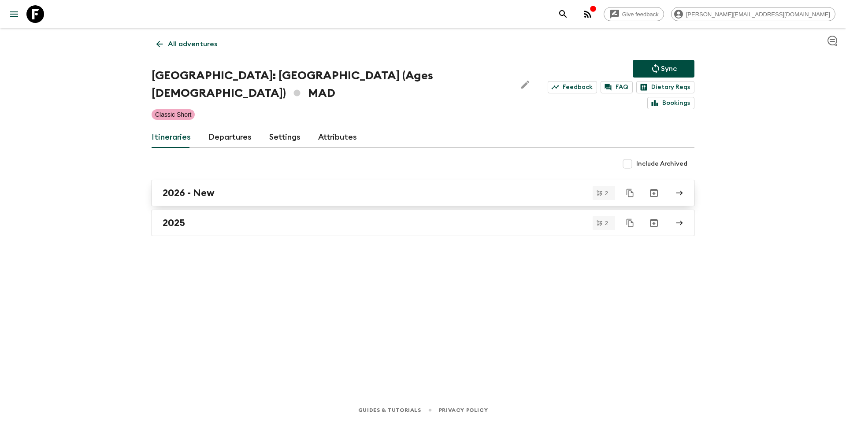
click at [212, 187] on h2 "2026 - New" at bounding box center [189, 192] width 52 height 11
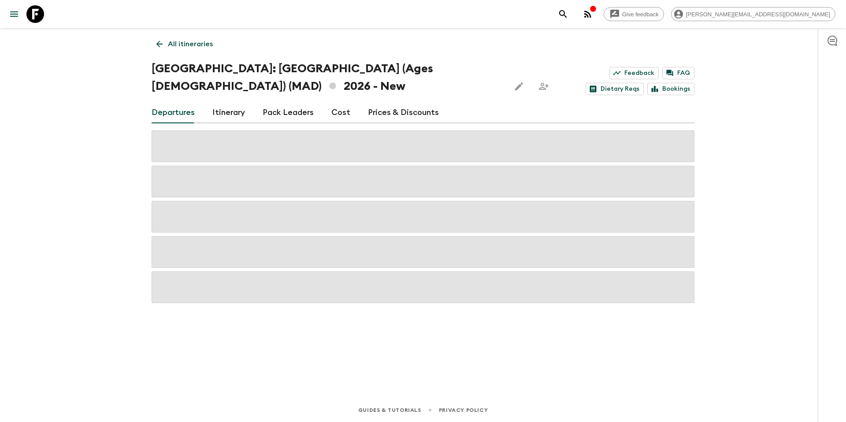
click at [392, 112] on link "Prices & Discounts" at bounding box center [403, 112] width 71 height 21
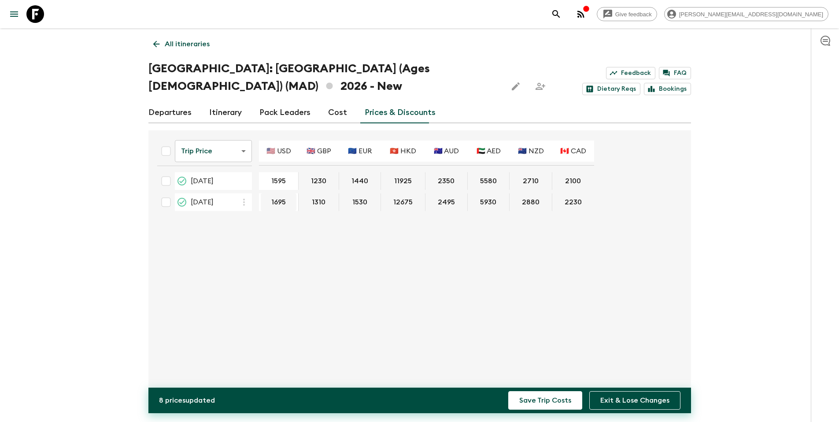
type input "1595"
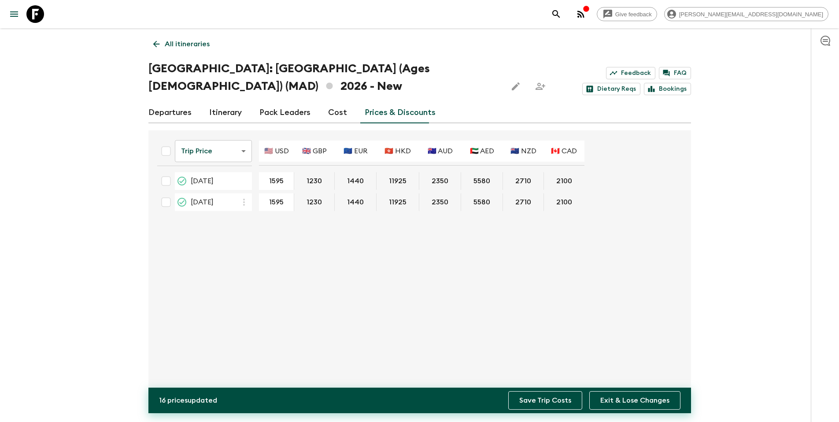
type input "1595"
click at [550, 399] on button "Save Trip Costs" at bounding box center [545, 400] width 74 height 18
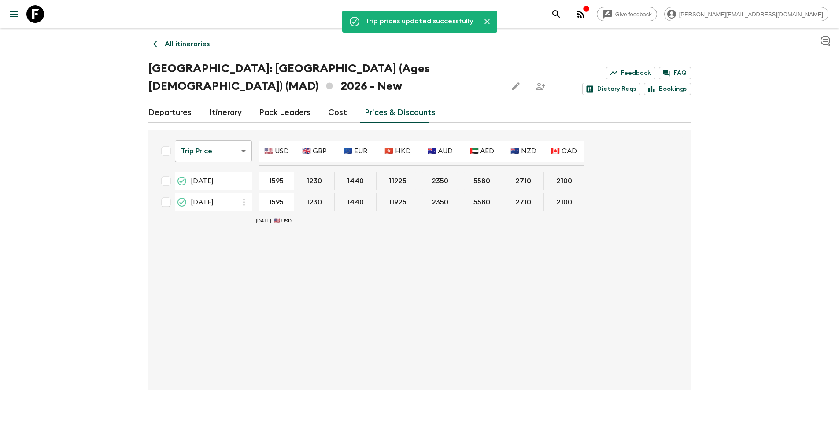
click at [195, 42] on p "All itineraries" at bounding box center [187, 44] width 45 height 11
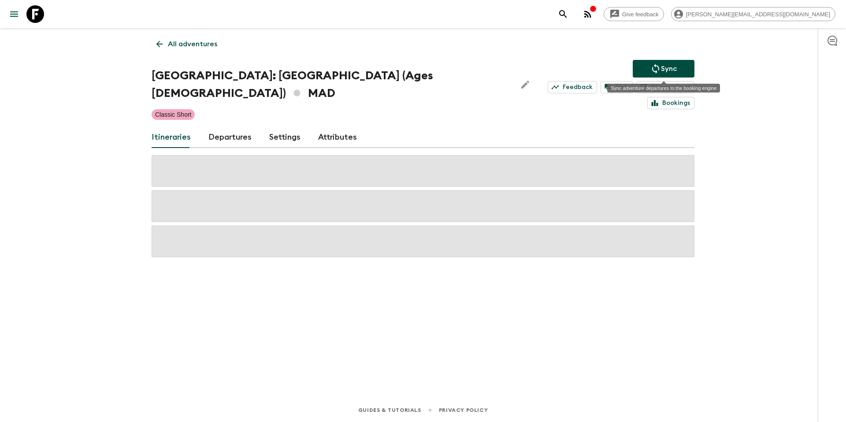
click at [653, 65] on icon "Sync adventure departures to the booking engine" at bounding box center [655, 68] width 11 height 11
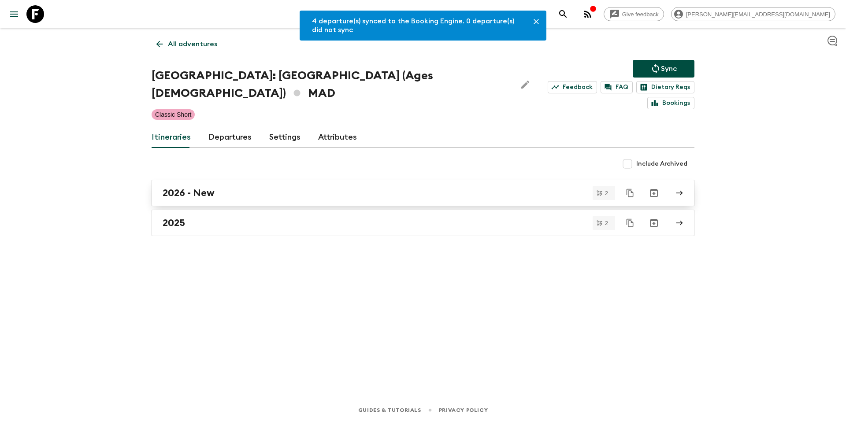
click at [223, 187] on div "2026 - New" at bounding box center [415, 192] width 504 height 11
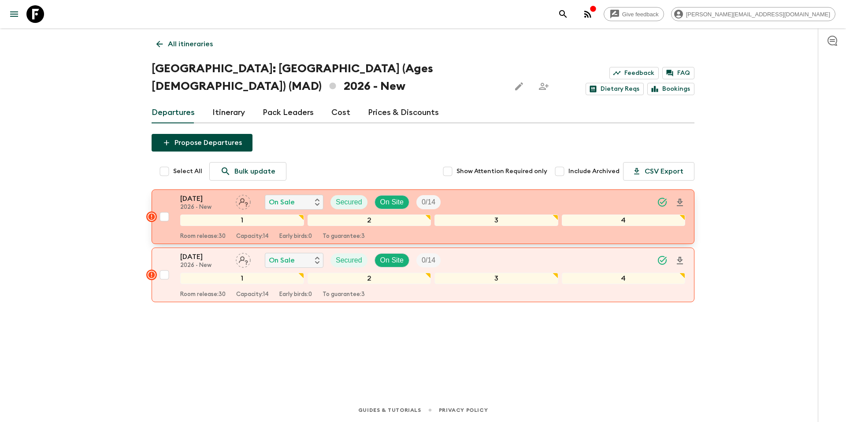
click at [165, 223] on input "checkbox" at bounding box center [164, 217] width 18 height 18
checkbox input "true"
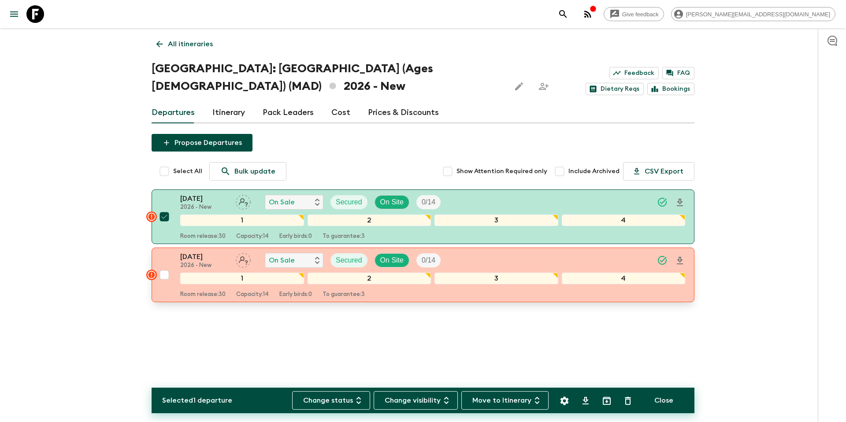
click at [165, 274] on input "checkbox" at bounding box center [164, 275] width 18 height 18
checkbox input "true"
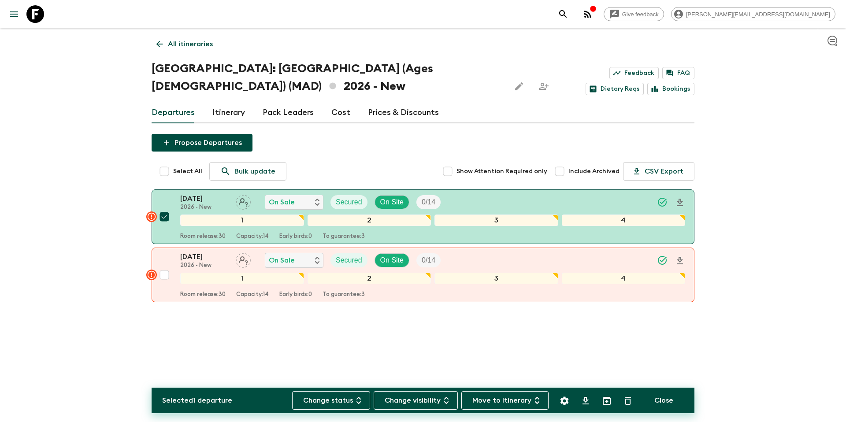
checkbox input "true"
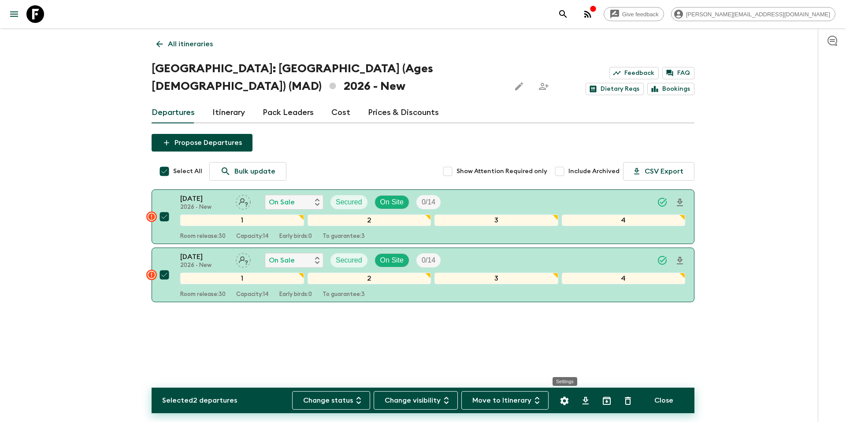
click at [568, 402] on icon "Settings" at bounding box center [564, 400] width 8 height 8
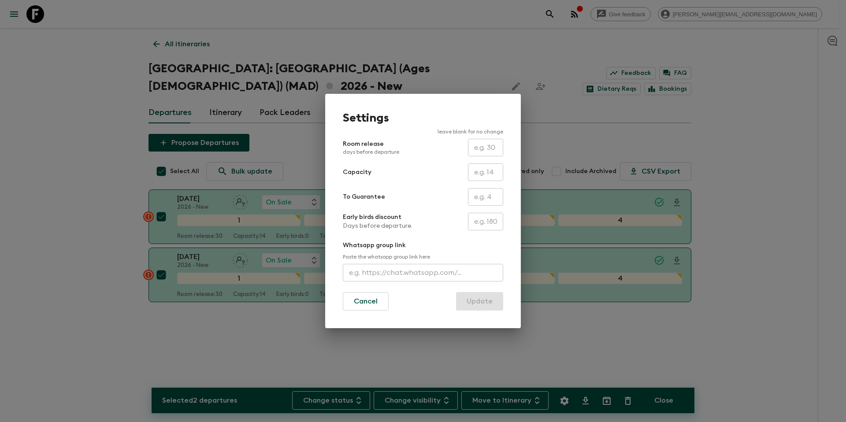
click at [480, 200] on input "text" at bounding box center [485, 197] width 35 height 18
type input "0"
click at [481, 300] on button "Update" at bounding box center [479, 301] width 47 height 18
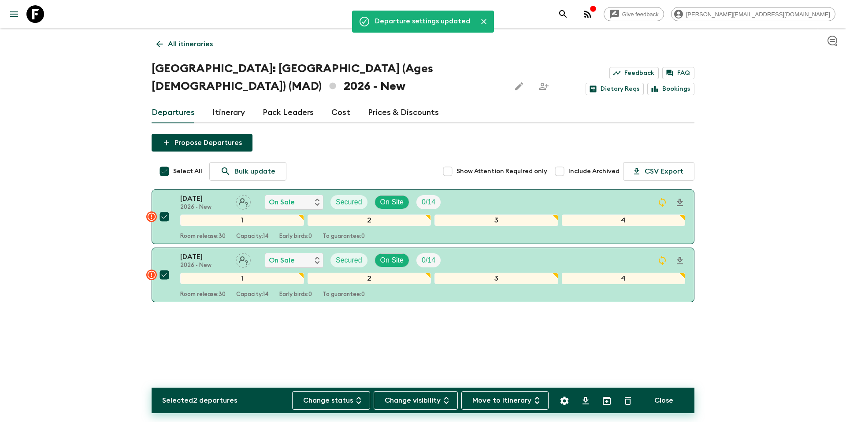
click at [206, 48] on p "All itineraries" at bounding box center [190, 44] width 45 height 11
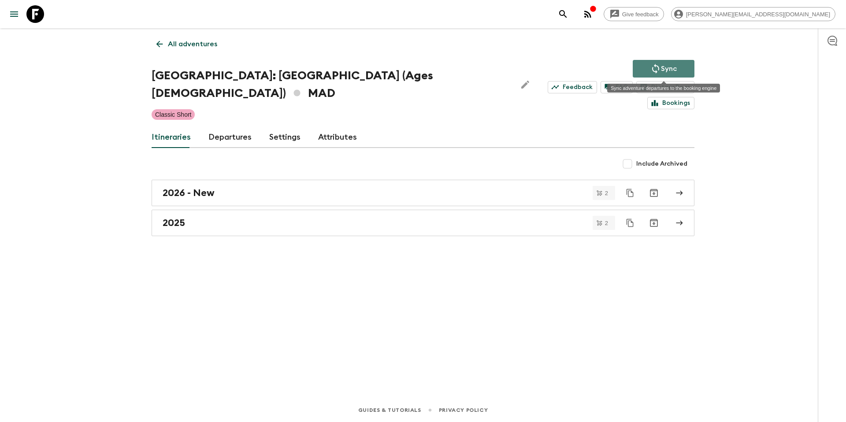
click at [669, 67] on p "Sync" at bounding box center [669, 68] width 16 height 11
